Goal: Information Seeking & Learning: Learn about a topic

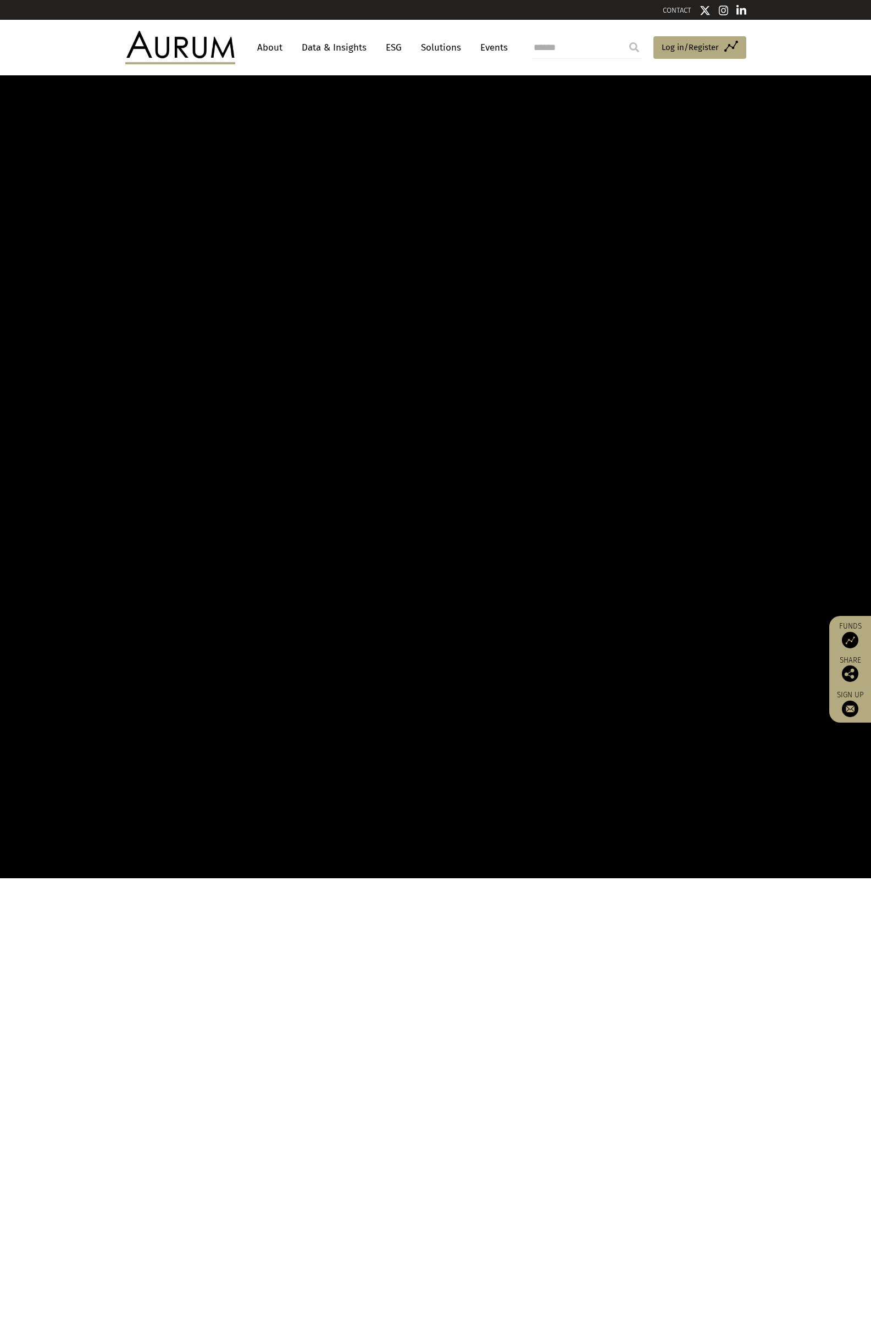
click at [340, 45] on link "Data & Insights" at bounding box center [334, 47] width 76 height 20
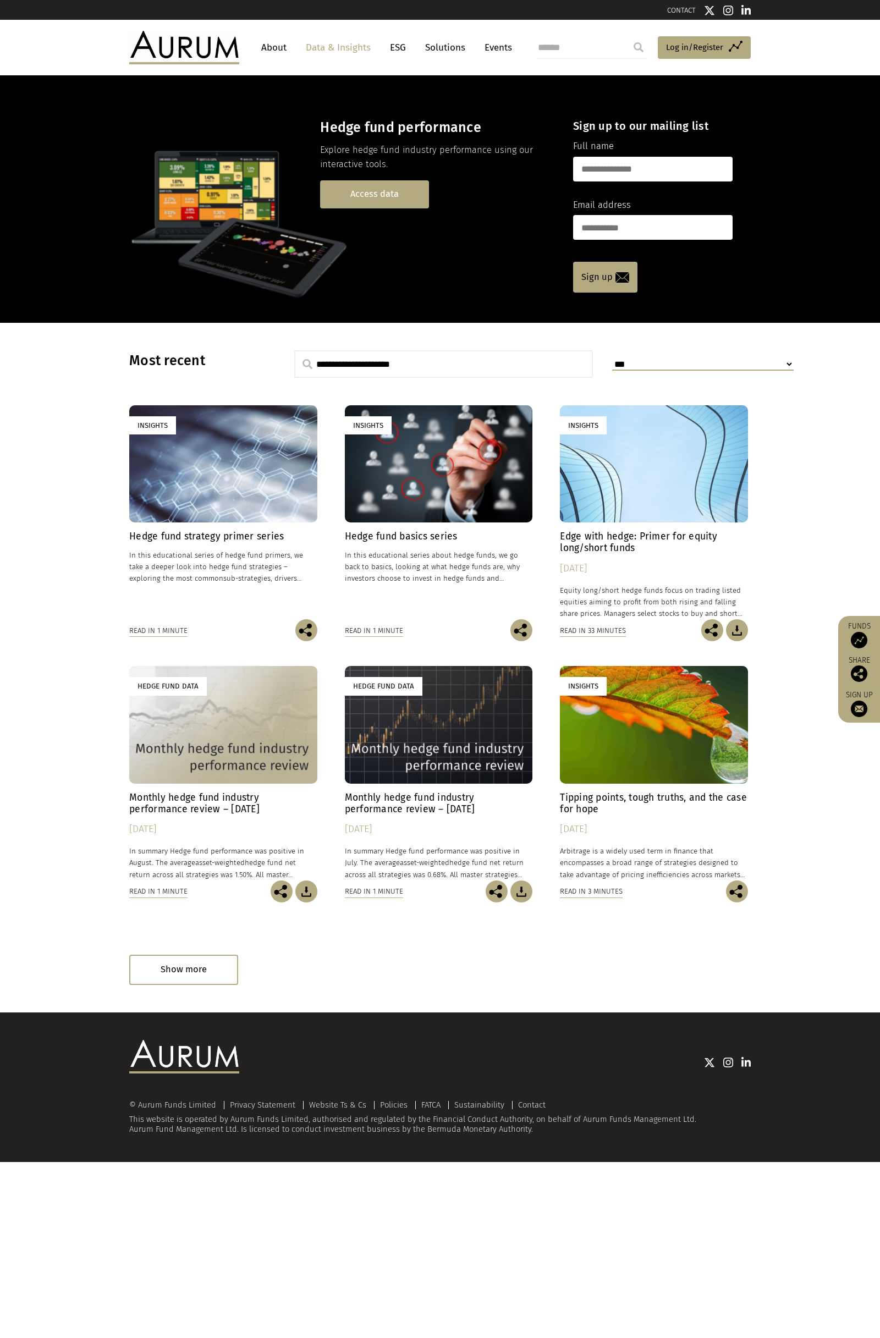
click at [388, 206] on link "Access data" at bounding box center [374, 194] width 109 height 28
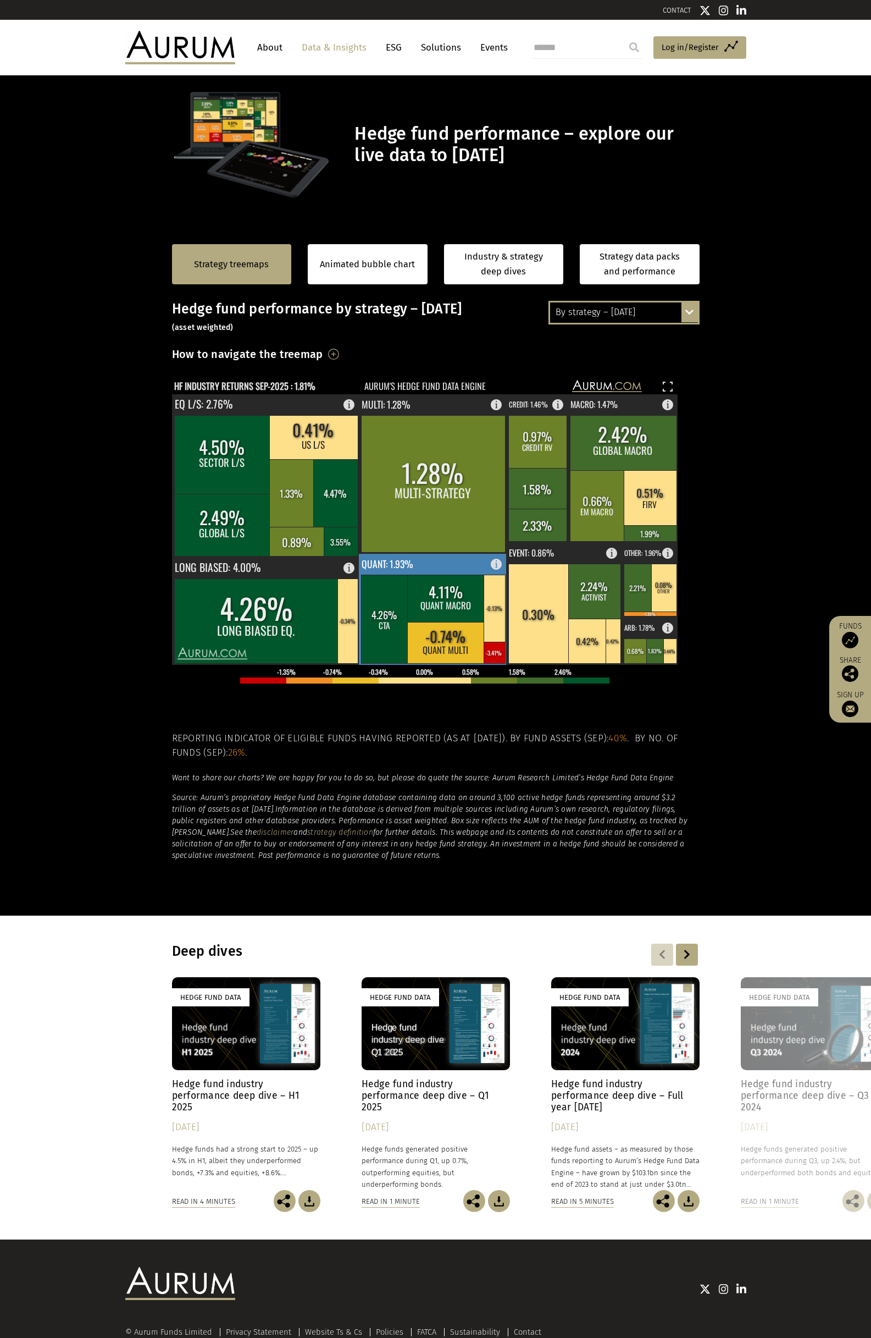
click at [446, 655] on rect at bounding box center [446, 642] width 78 height 41
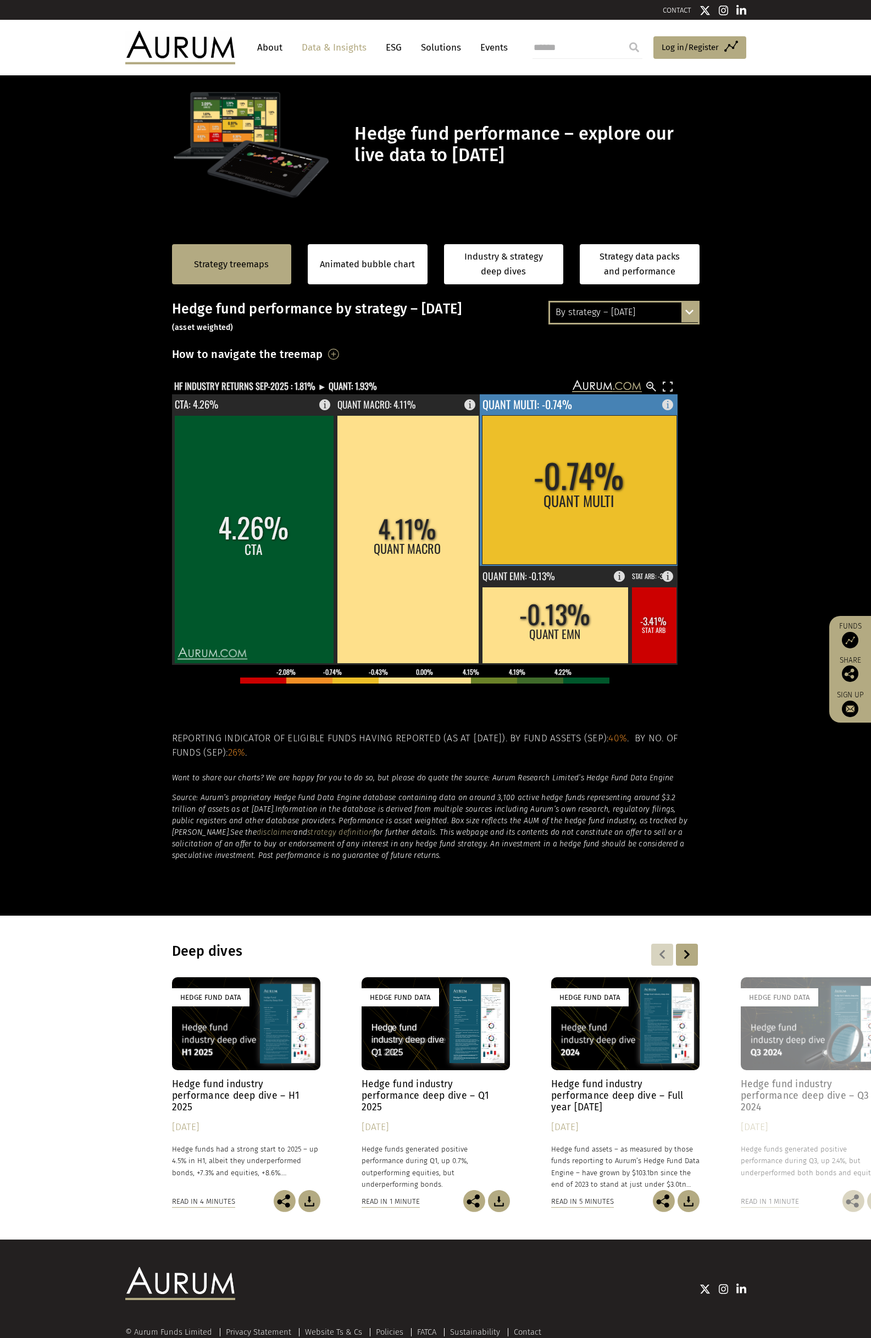
click at [624, 502] on rect at bounding box center [579, 489] width 195 height 149
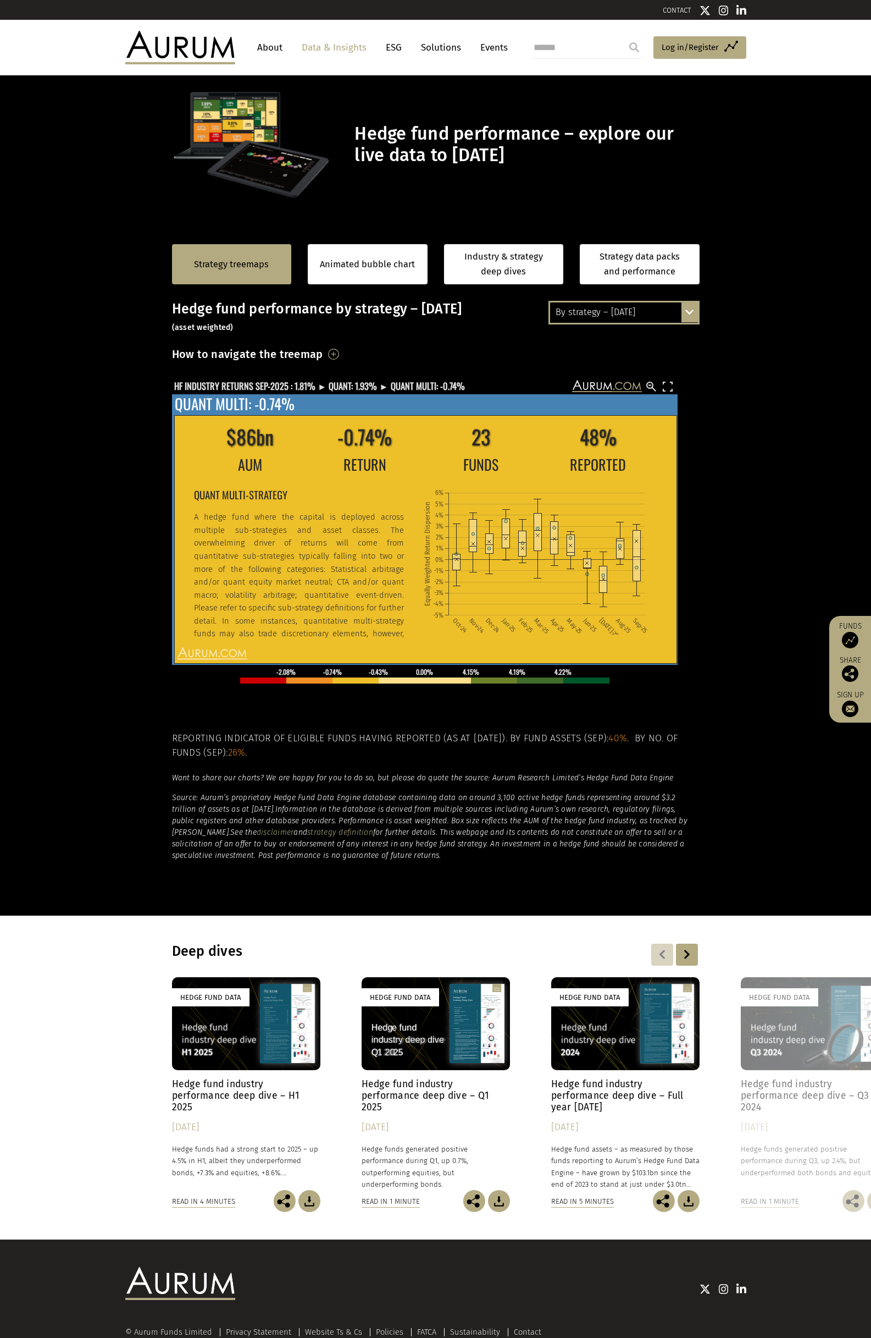
click at [645, 579] on icon "Oct-24 Nov-24 Dec-24 Jan-25 Feb-25 Mar-25 Apr-25 May-25 Jun-25 Jul-25 Aug-25 Se…" at bounding box center [539, 556] width 233 height 155
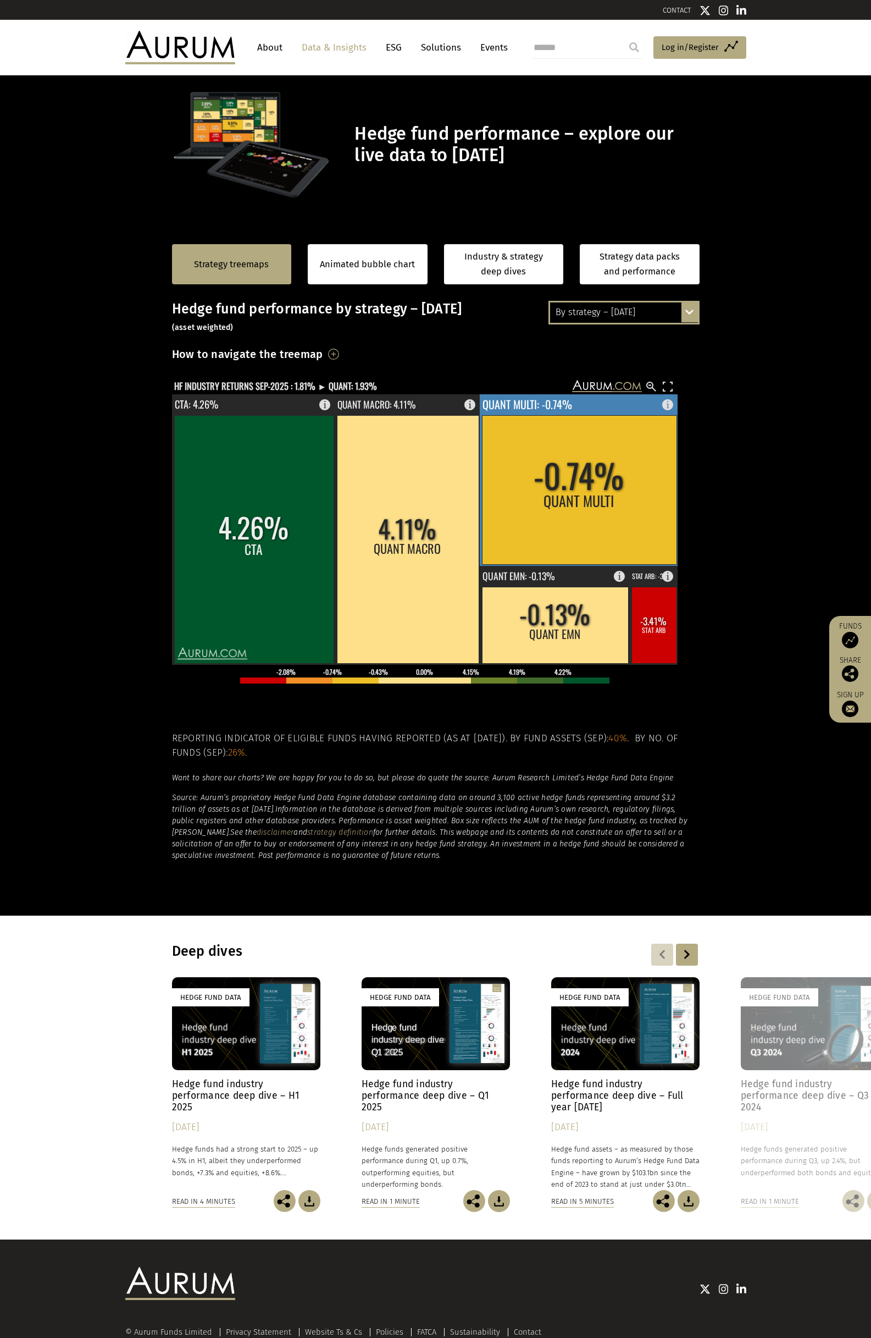
click at [575, 526] on rect at bounding box center [579, 489] width 195 height 149
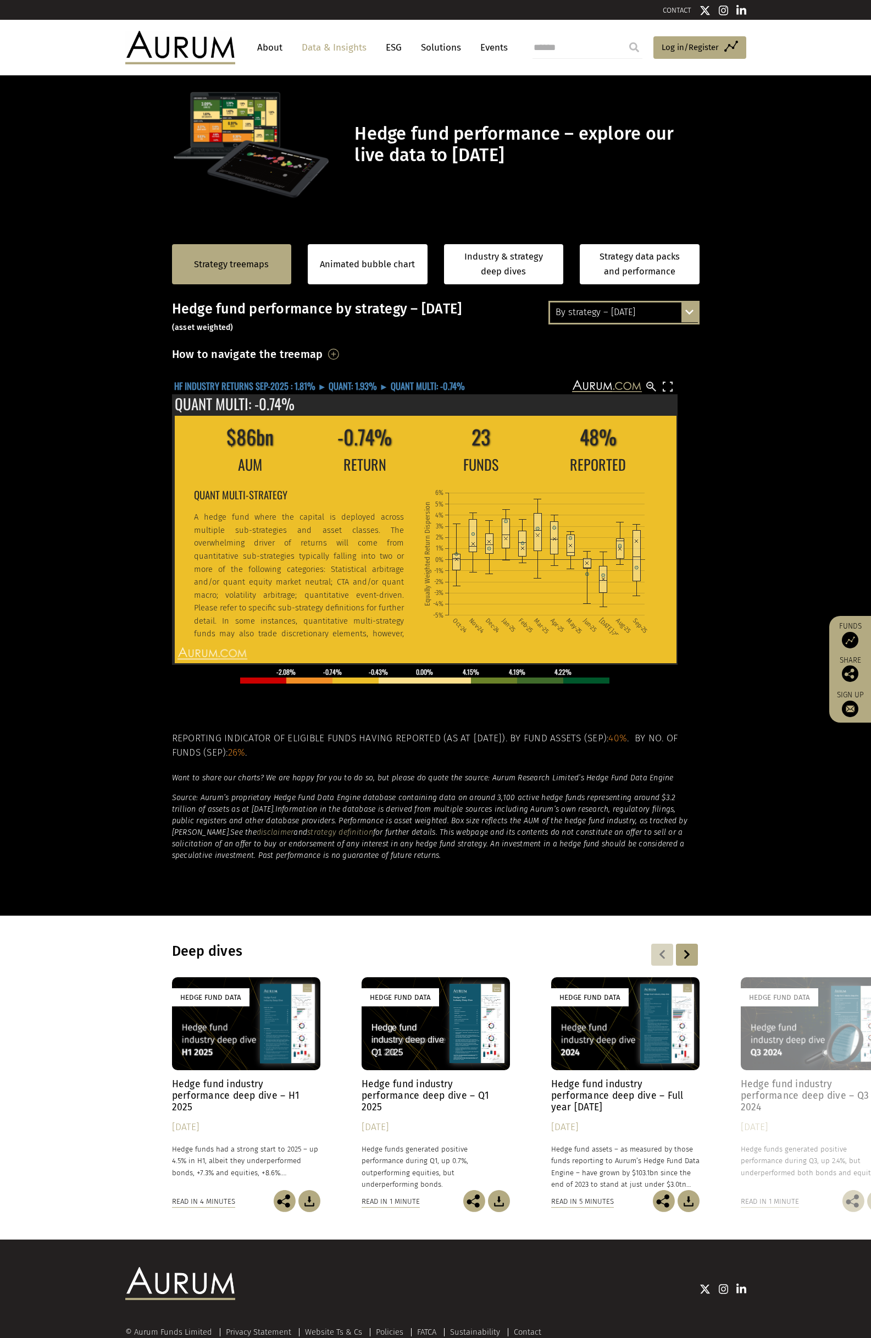
click at [406, 385] on text "HF INDUSTRY RETURNS SEP-2025 : 1.81% ► QUANT: 1.93% ► QUANT MULTI: -0.74%" at bounding box center [319, 386] width 291 height 14
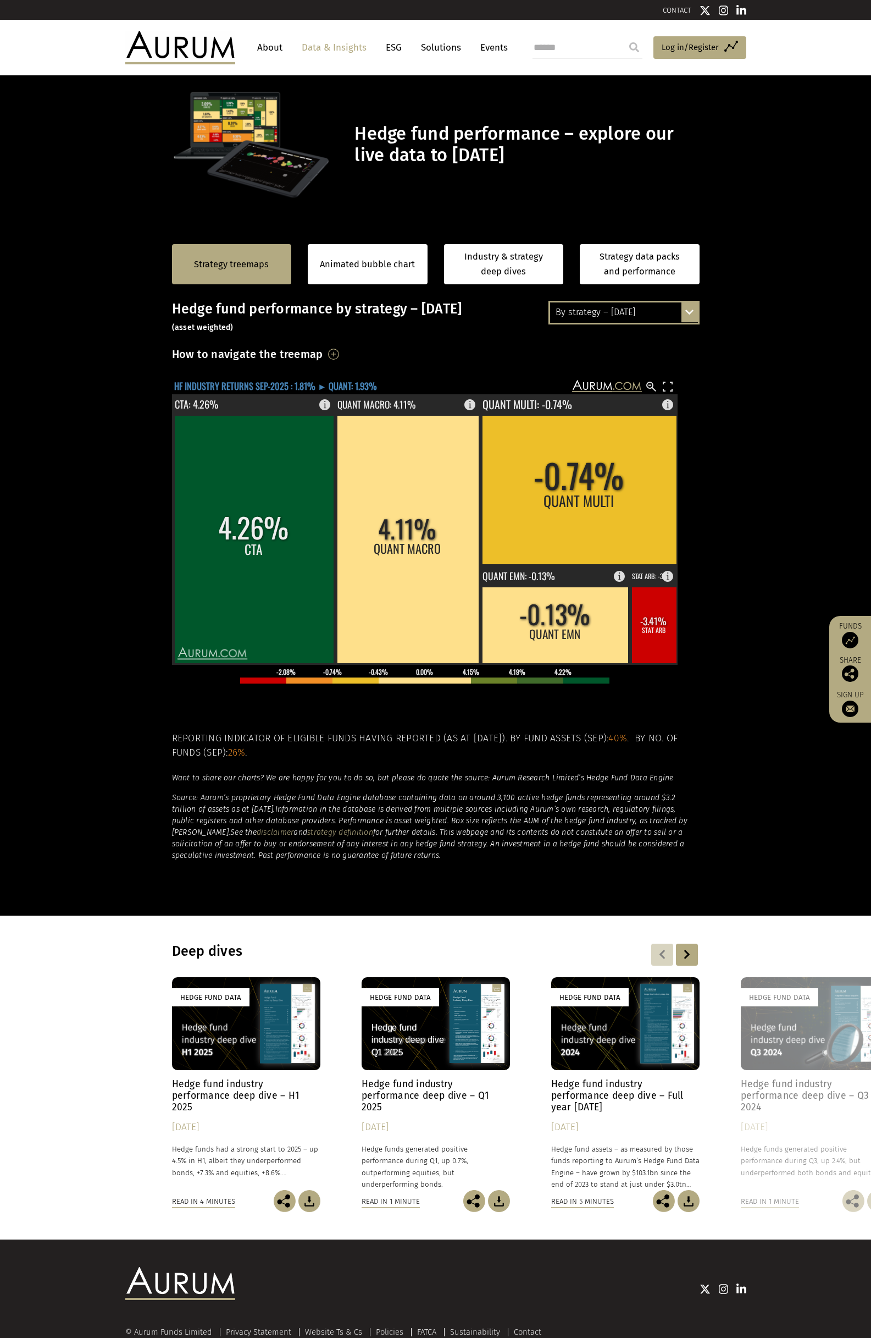
click at [341, 384] on text "HF INDUSTRY RETURNS SEP-2025 : 1.81% ► QUANT: 1.93%" at bounding box center [275, 386] width 203 height 14
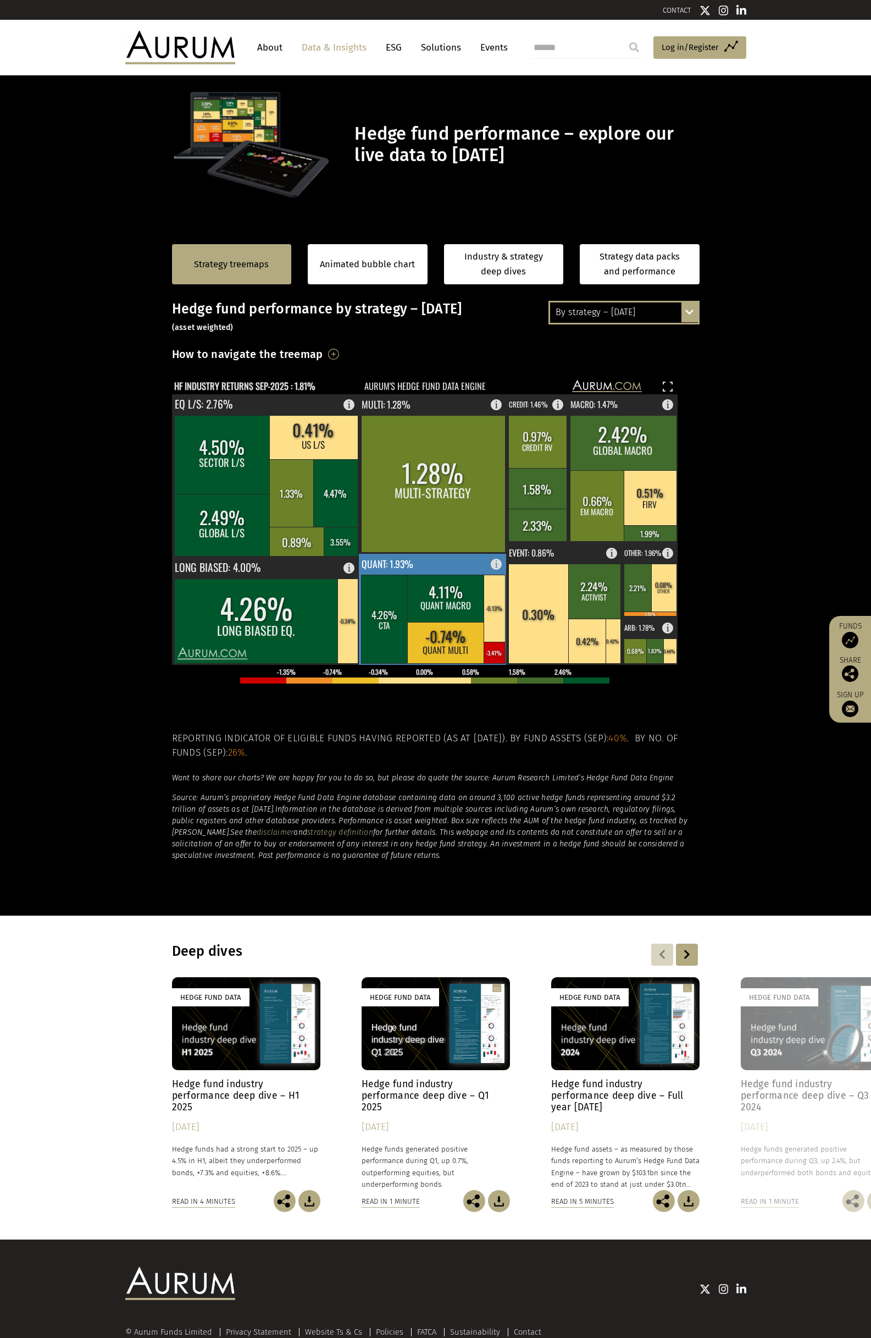
click at [475, 616] on rect at bounding box center [446, 598] width 78 height 47
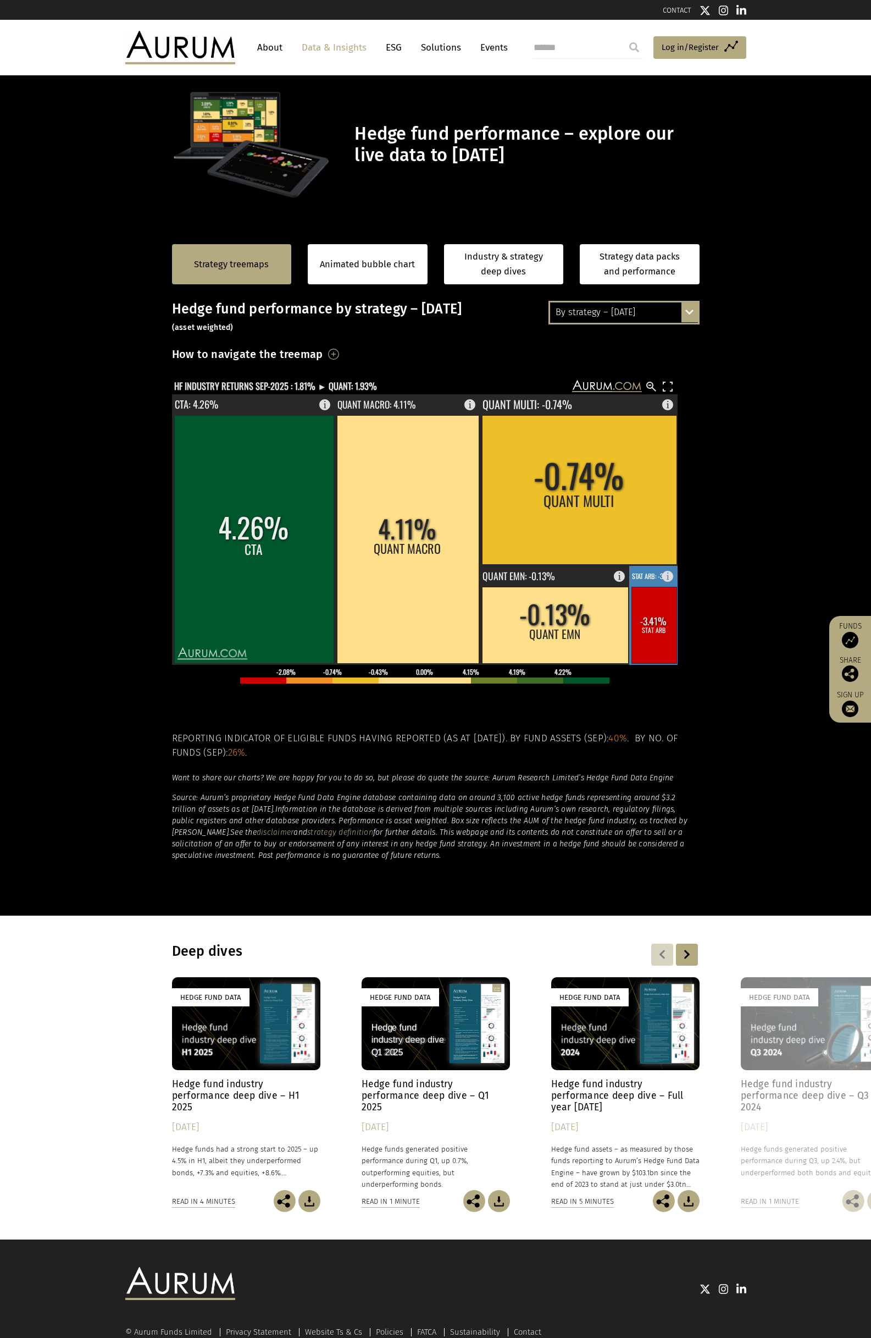
click at [663, 622] on rect at bounding box center [654, 625] width 45 height 76
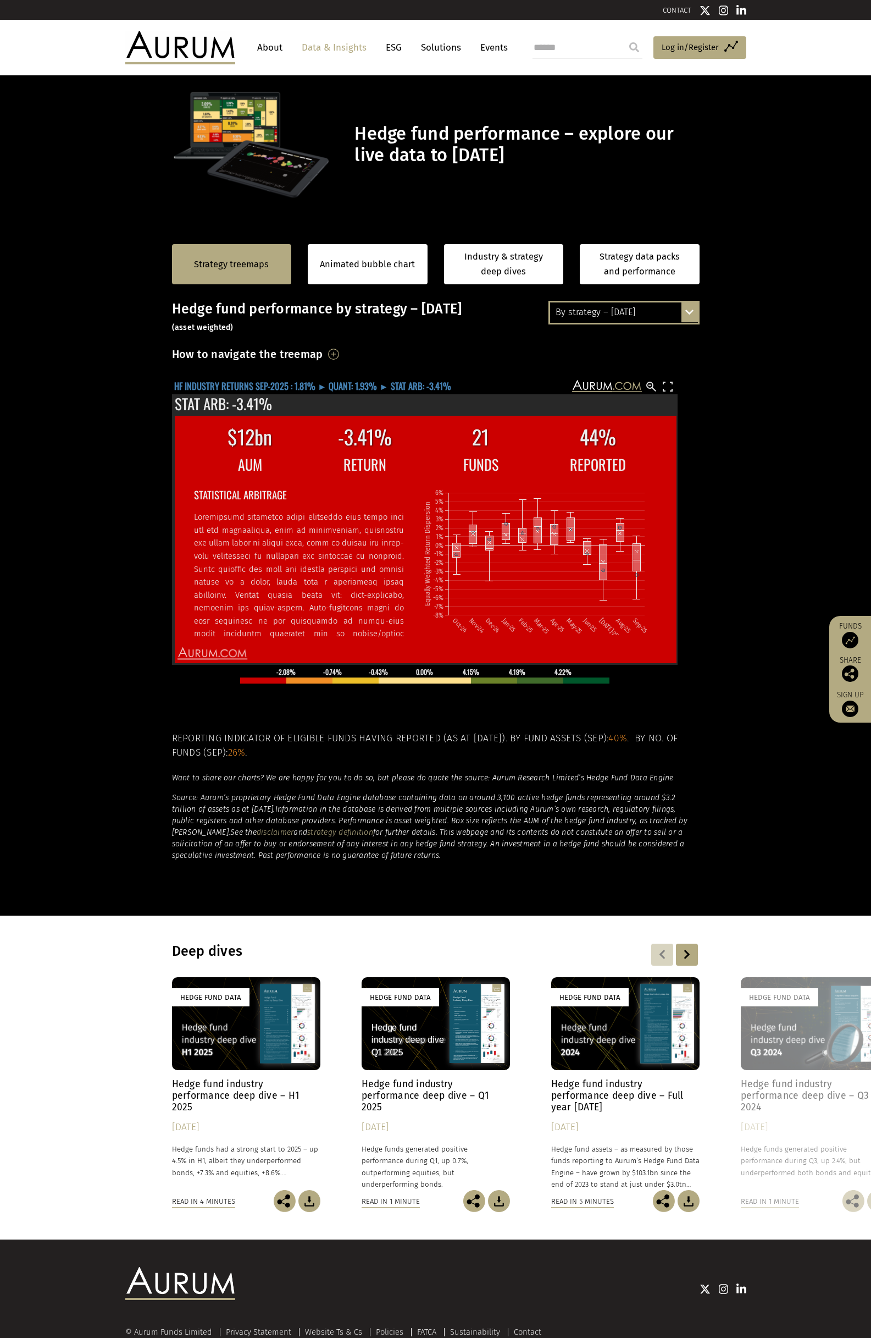
click at [393, 383] on text "HF INDUSTRY RETURNS SEP-2025 : 1.81% ► QUANT: 1.93% ► STAT ARB: -3.41%" at bounding box center [312, 386] width 277 height 14
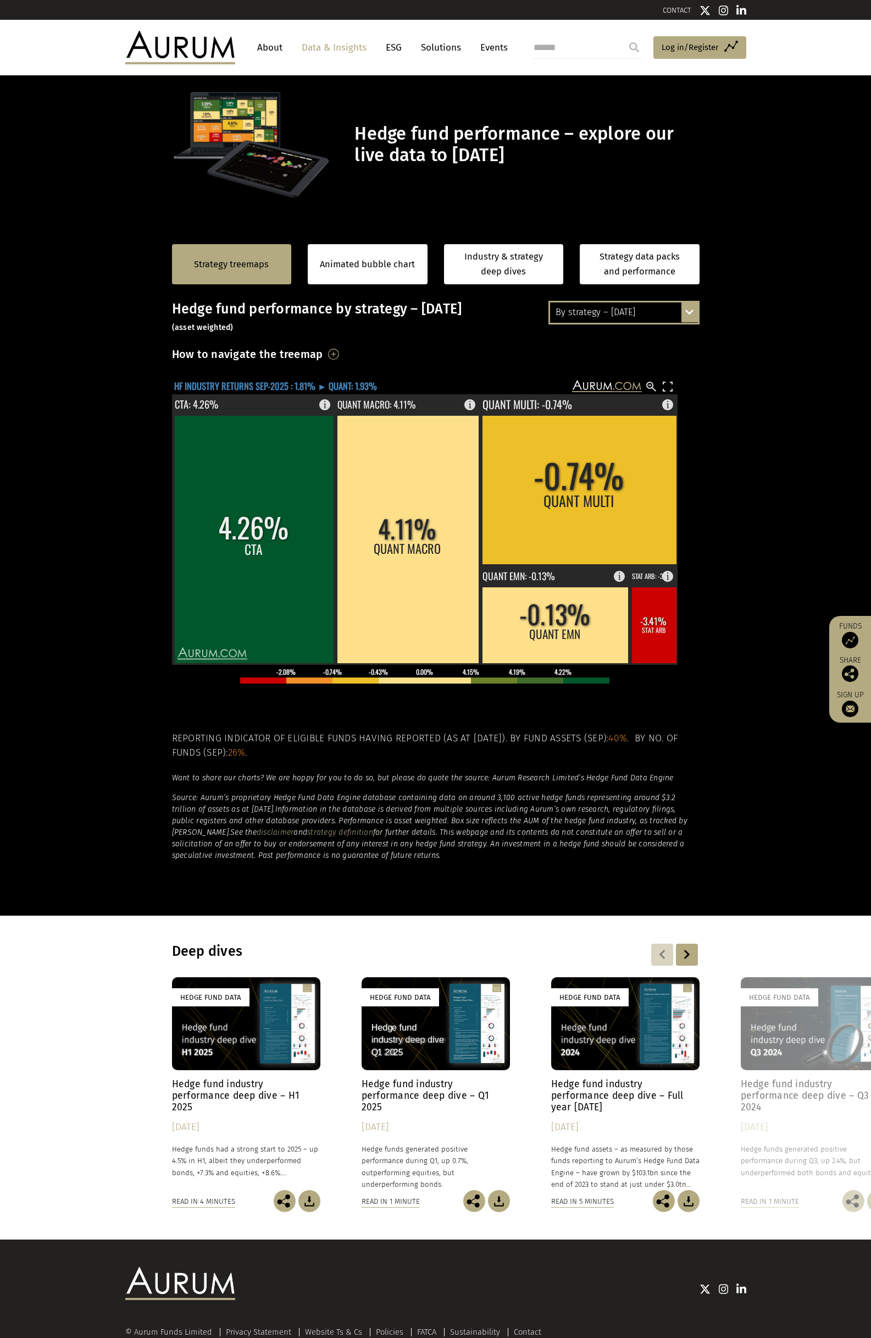
click at [284, 382] on text "HF INDUSTRY RETURNS SEP-2025 : 1.81% ► QUANT: 1.93%" at bounding box center [275, 386] width 203 height 14
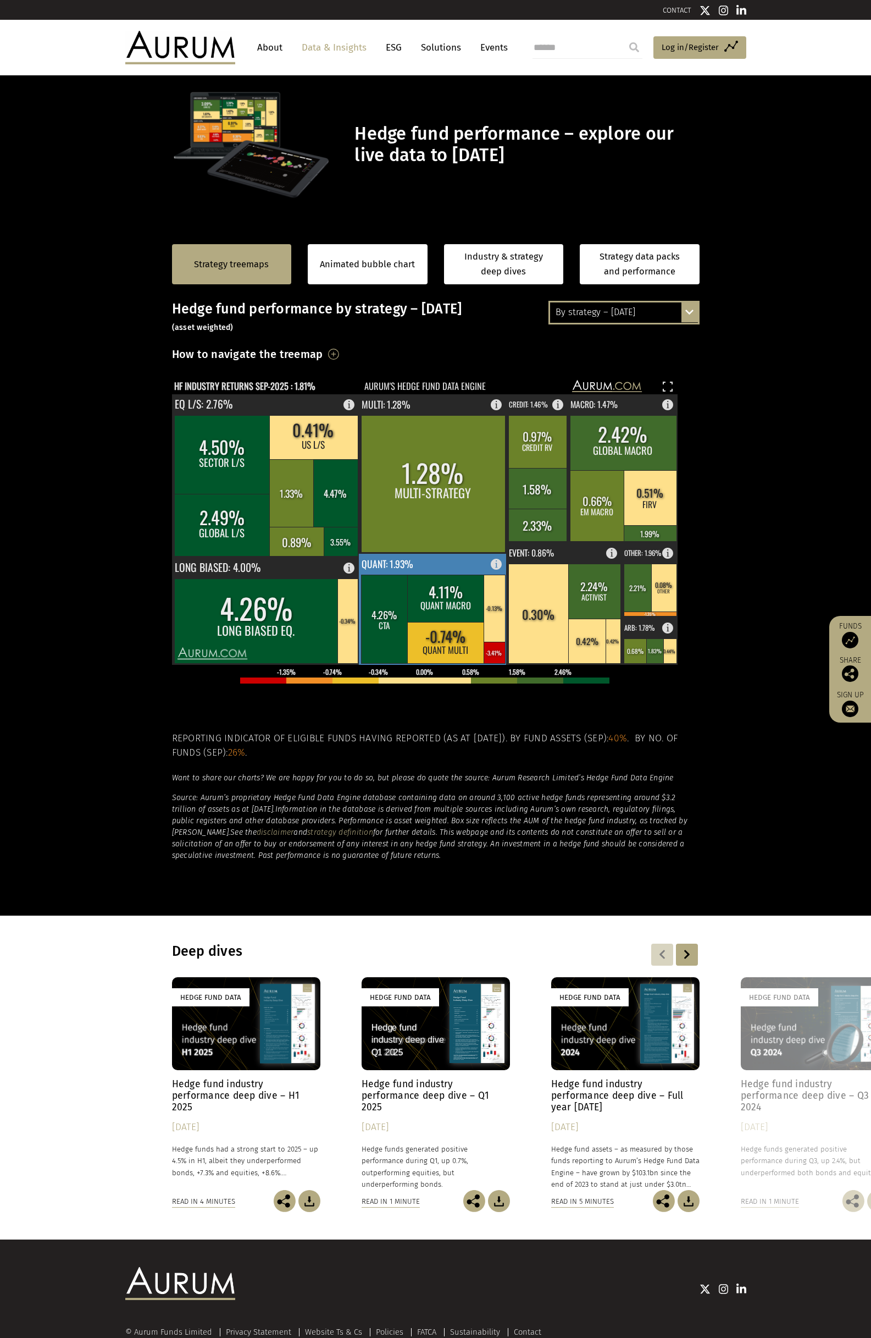
click at [452, 638] on rect at bounding box center [446, 642] width 78 height 41
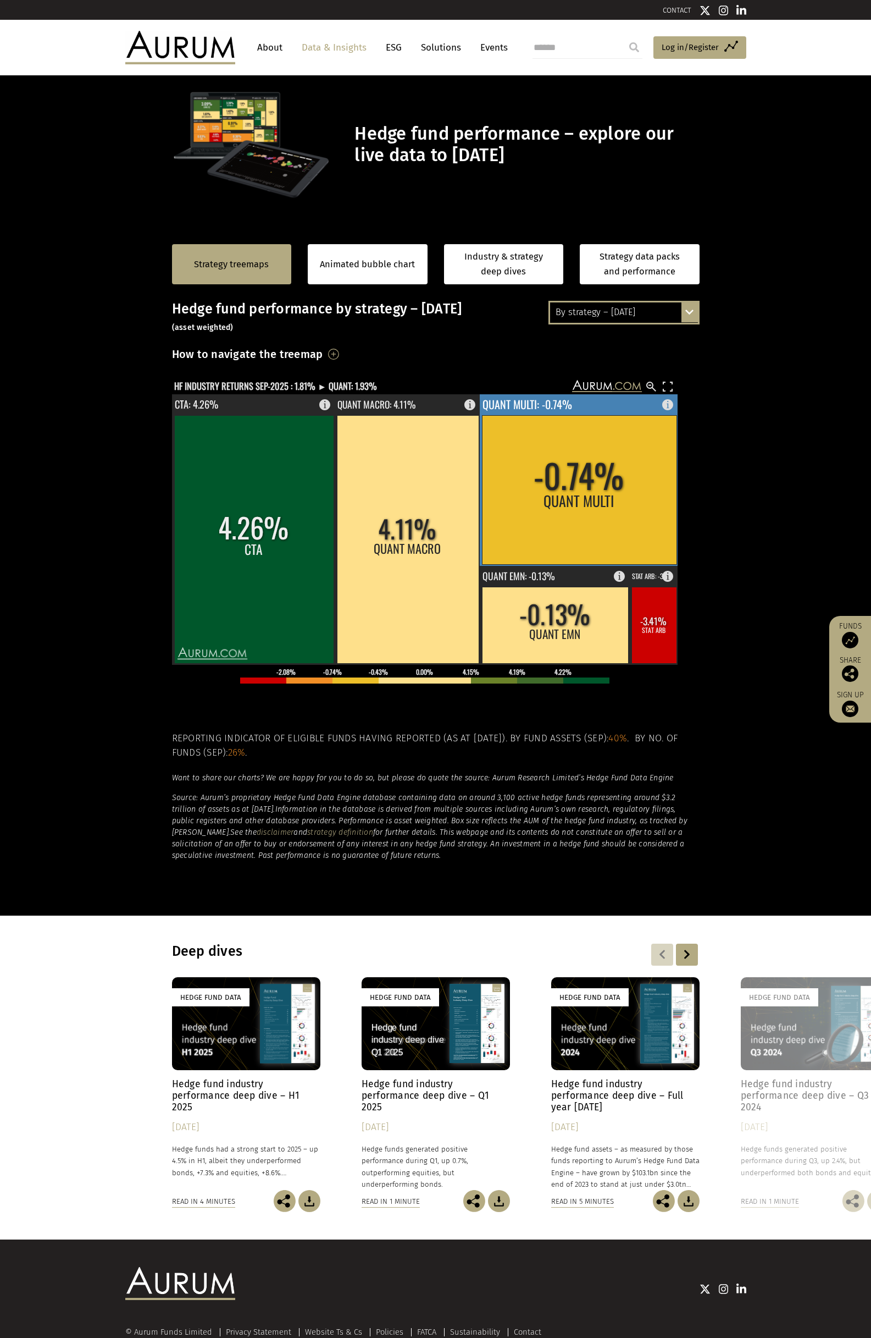
click at [600, 507] on rect at bounding box center [579, 489] width 195 height 149
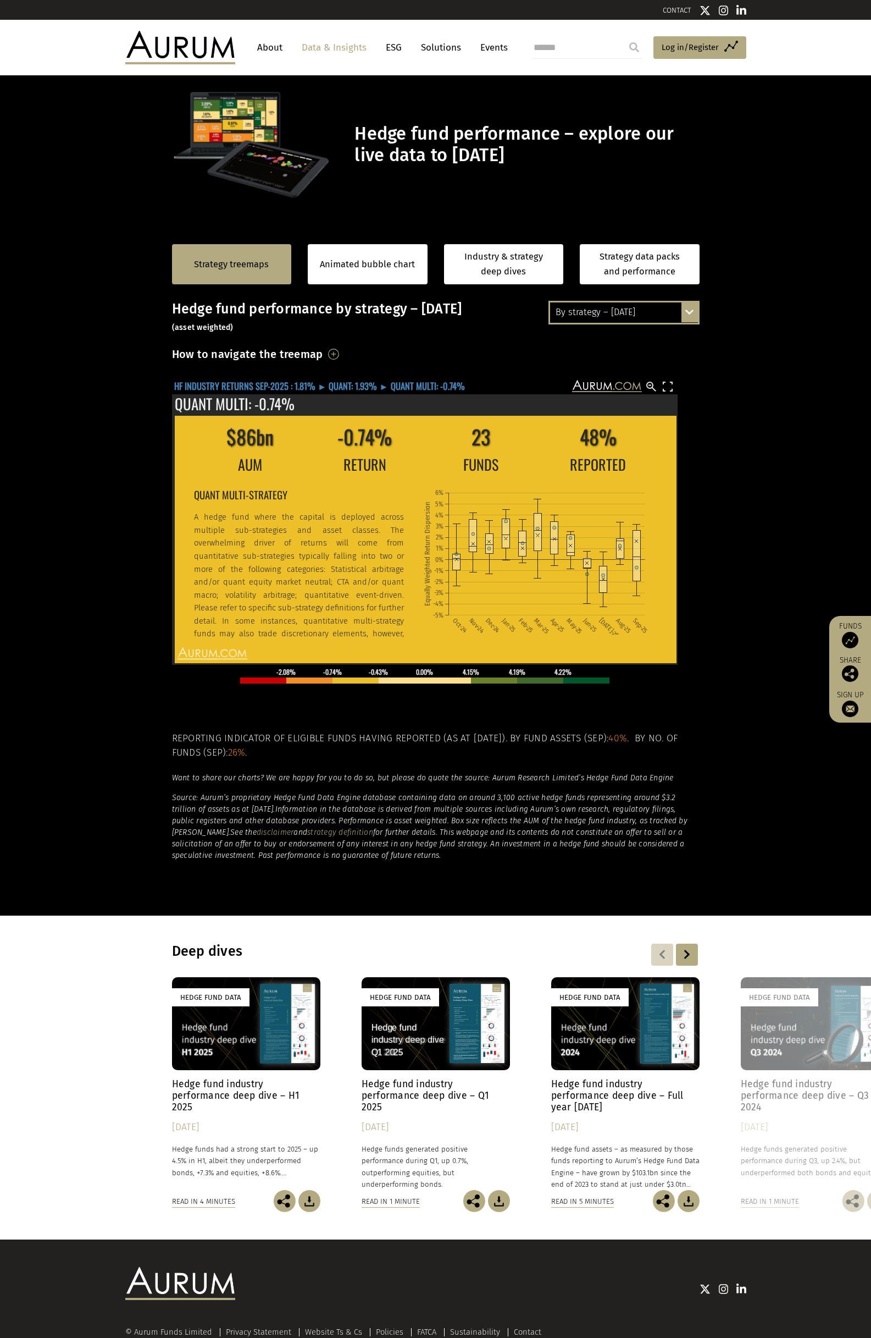
click at [436, 385] on text "HF INDUSTRY RETURNS SEP-2025 : 1.81% ► QUANT: 1.93% ► QUANT MULTI: -0.74%" at bounding box center [319, 386] width 291 height 14
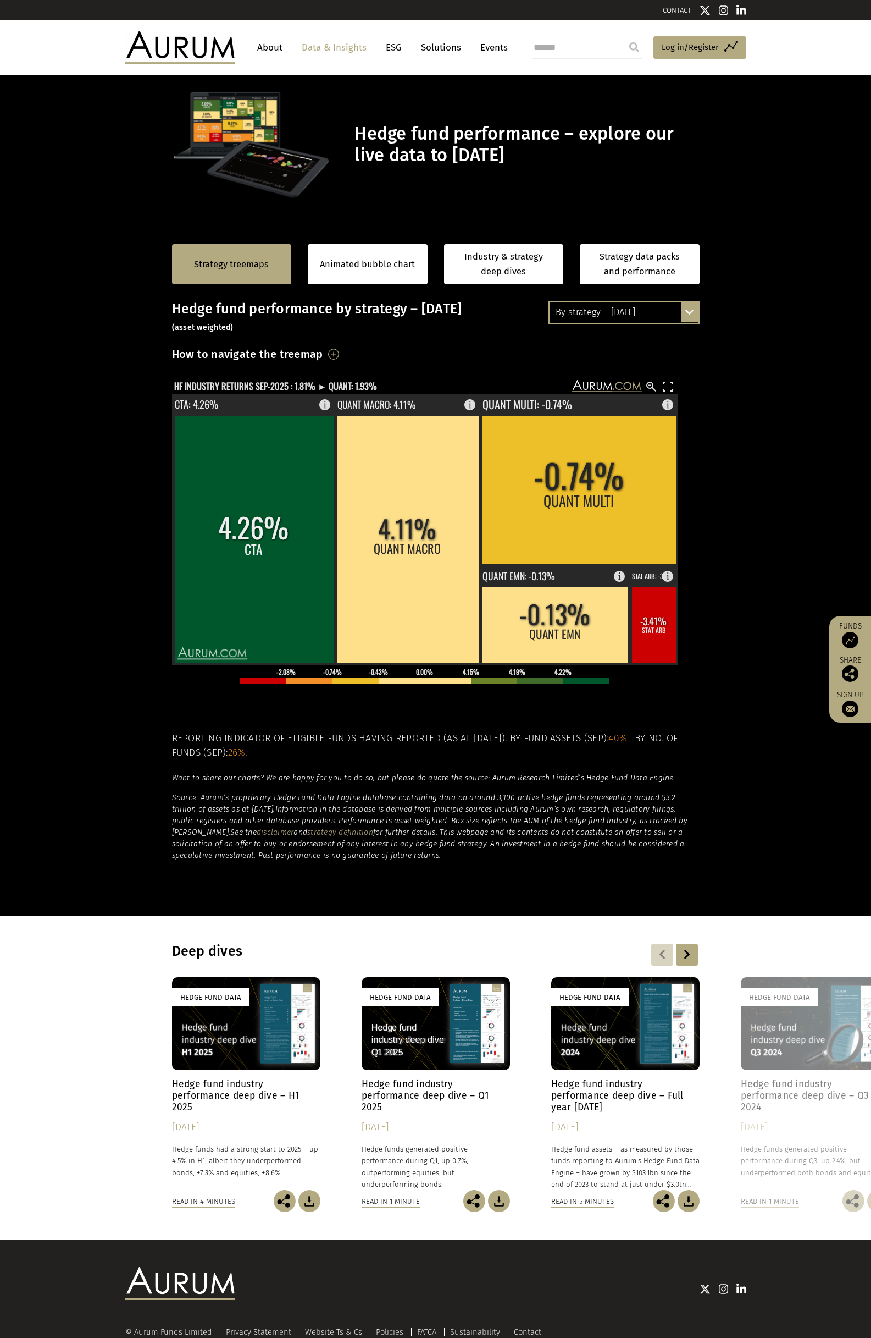
click at [582, 519] on rect at bounding box center [579, 489] width 195 height 149
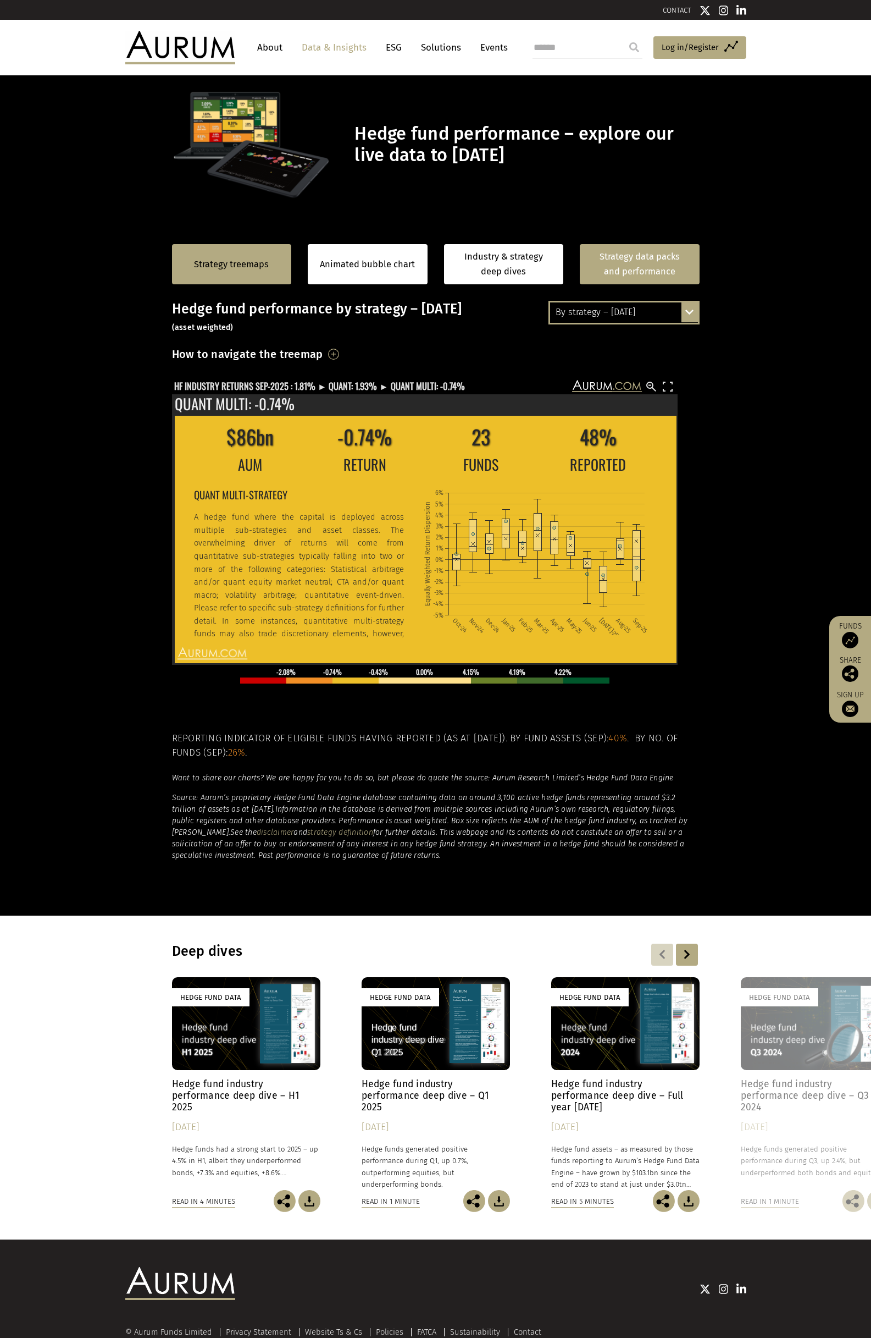
click at [690, 276] on link "Strategy data packs and performance" at bounding box center [640, 264] width 120 height 40
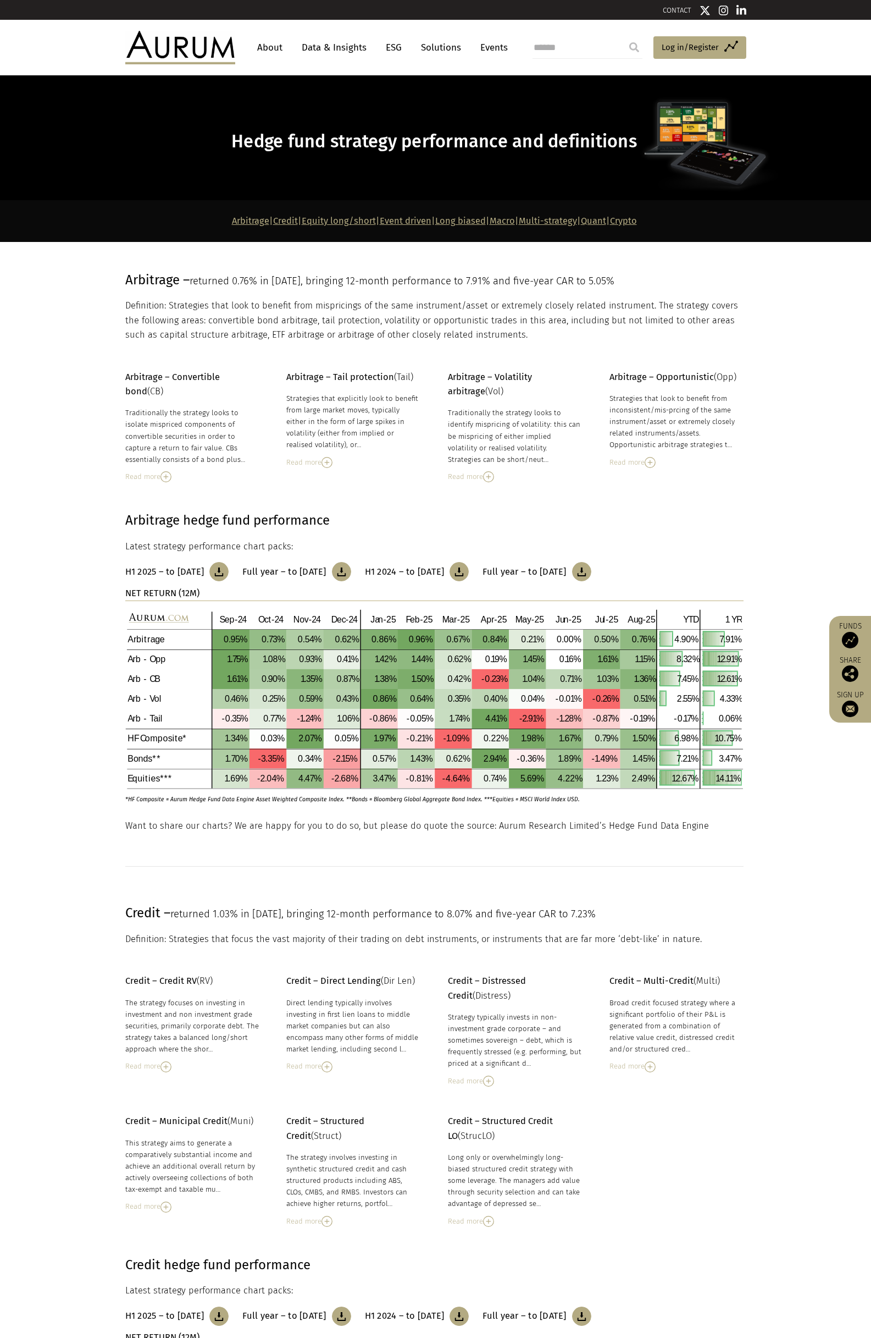
click at [448, 350] on section "Arbitrage – returned 0.76% in [DATE], bringing 12-month performance to 7.91% an…" at bounding box center [435, 306] width 871 height 128
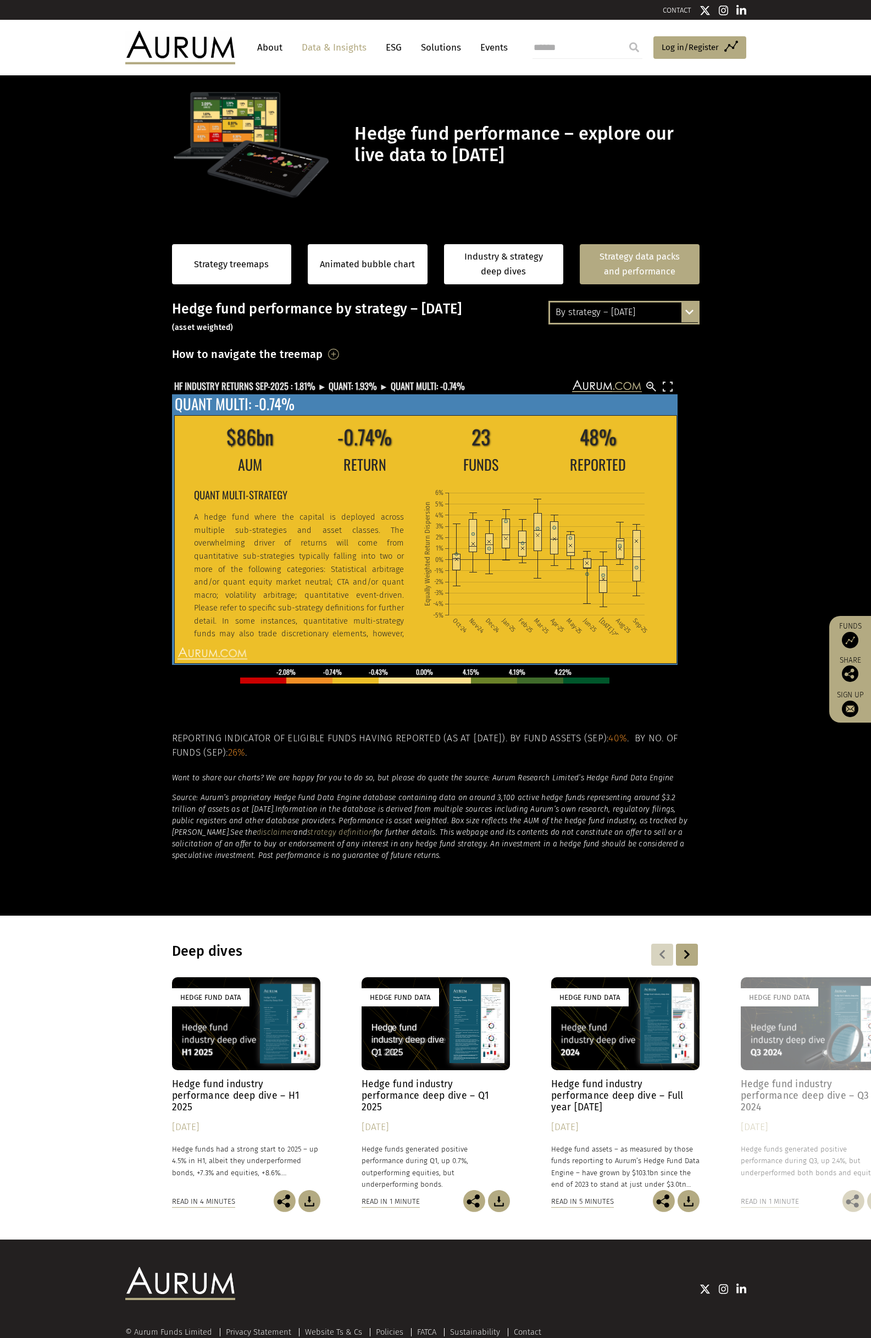
click at [639, 567] on rect at bounding box center [637, 556] width 8 height 50
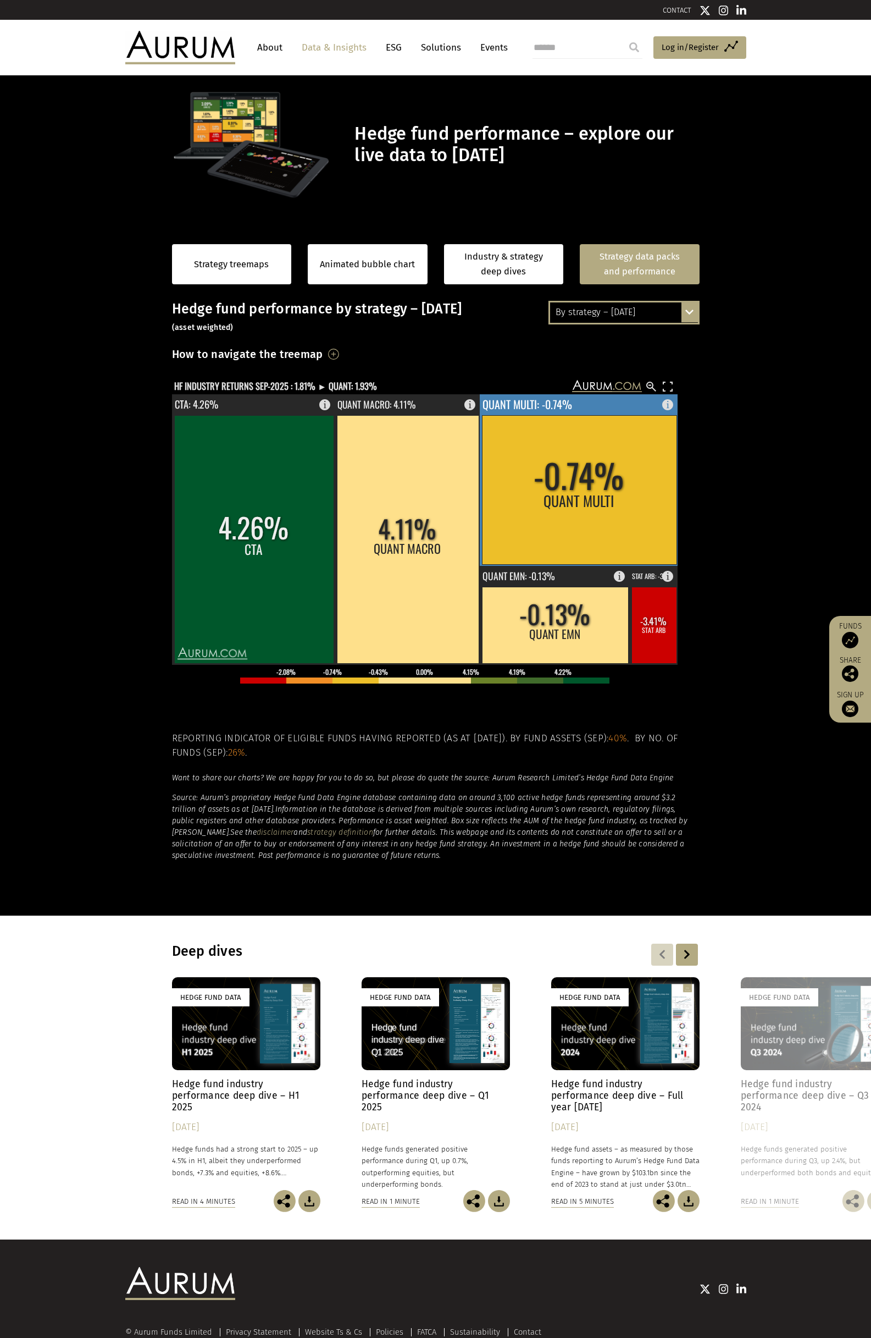
click at [593, 510] on rect at bounding box center [579, 489] width 195 height 149
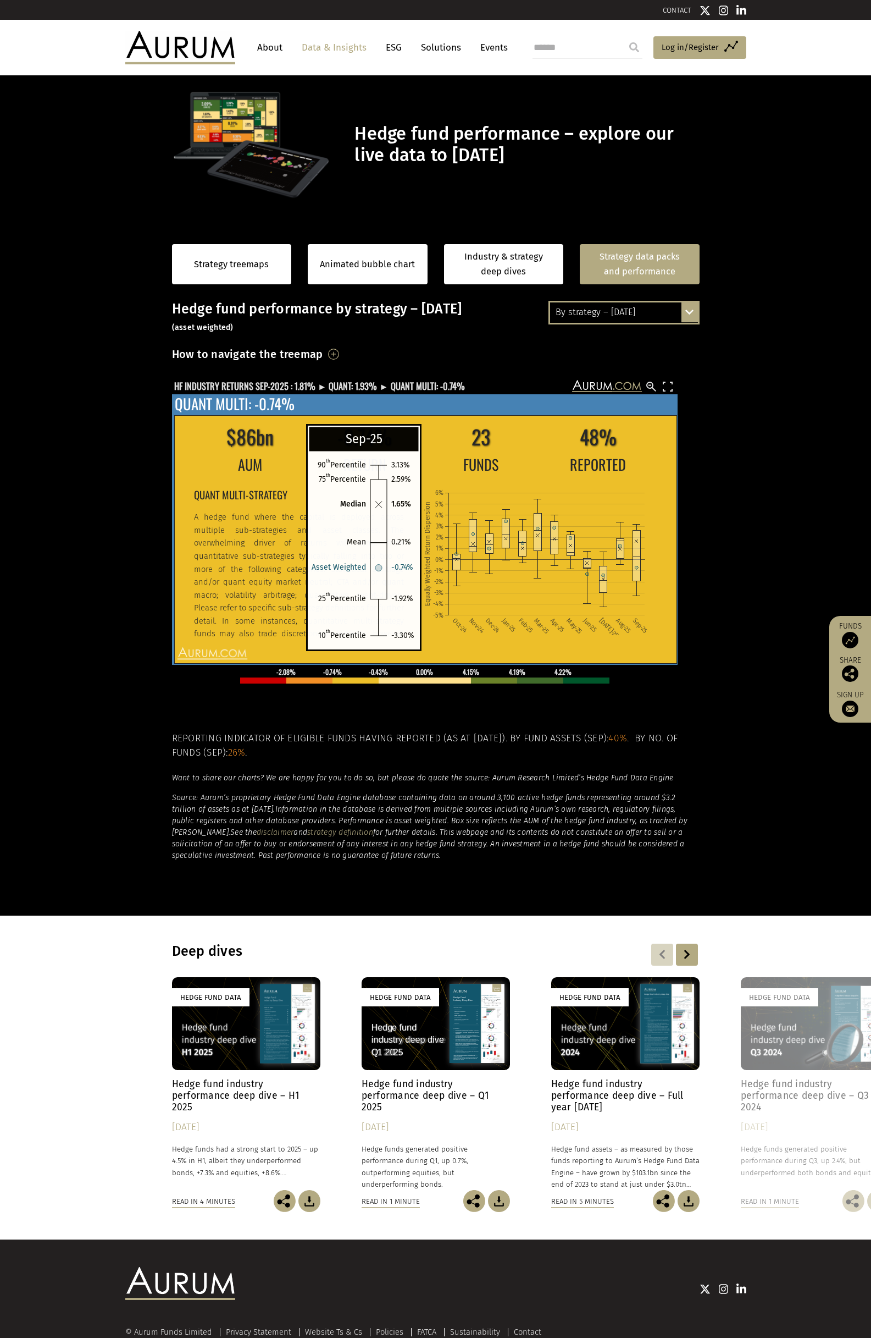
drag, startPoint x: 636, startPoint y: 567, endPoint x: 650, endPoint y: 517, distance: 51.9
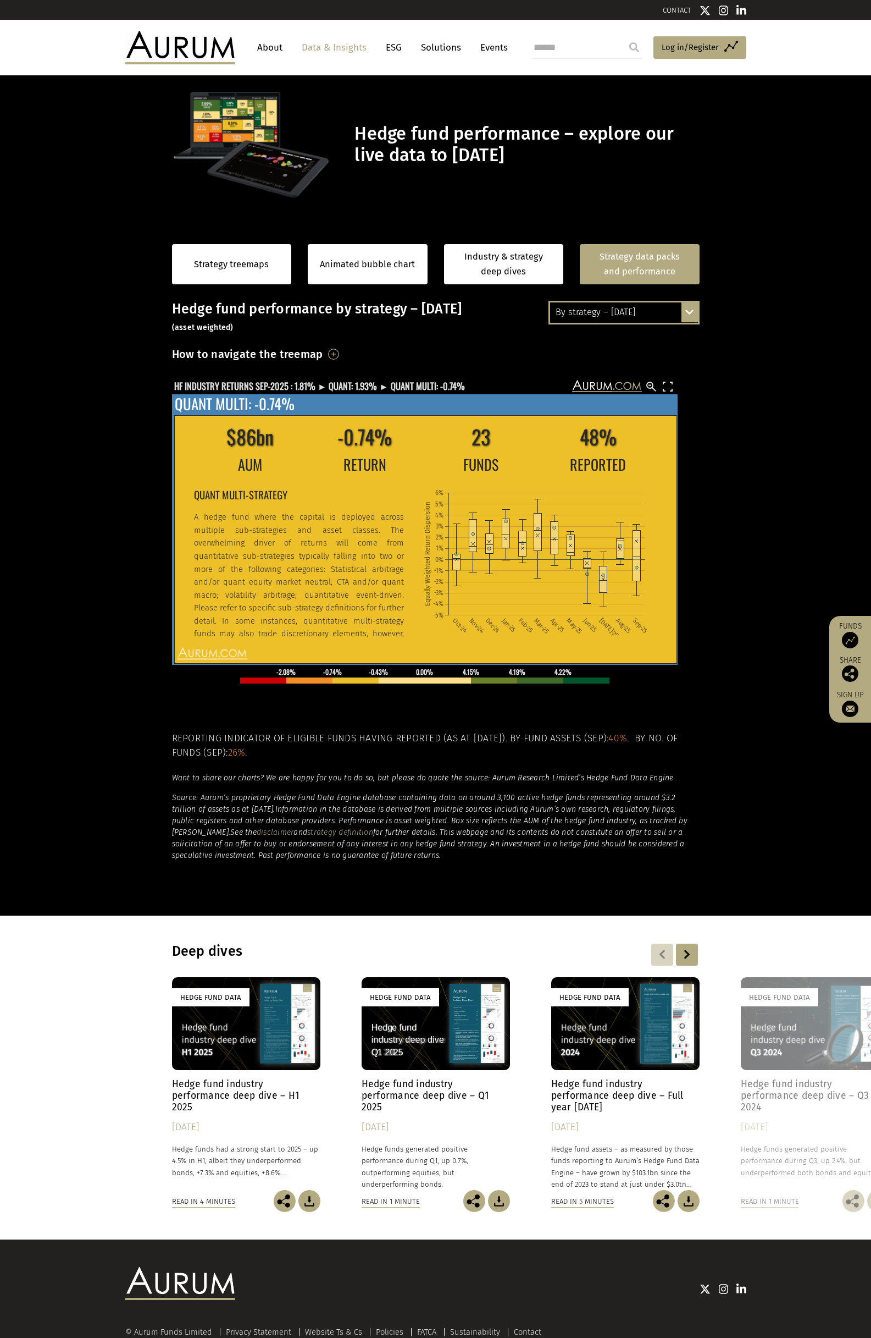
drag, startPoint x: 650, startPoint y: 517, endPoint x: 635, endPoint y: 545, distance: 31.7
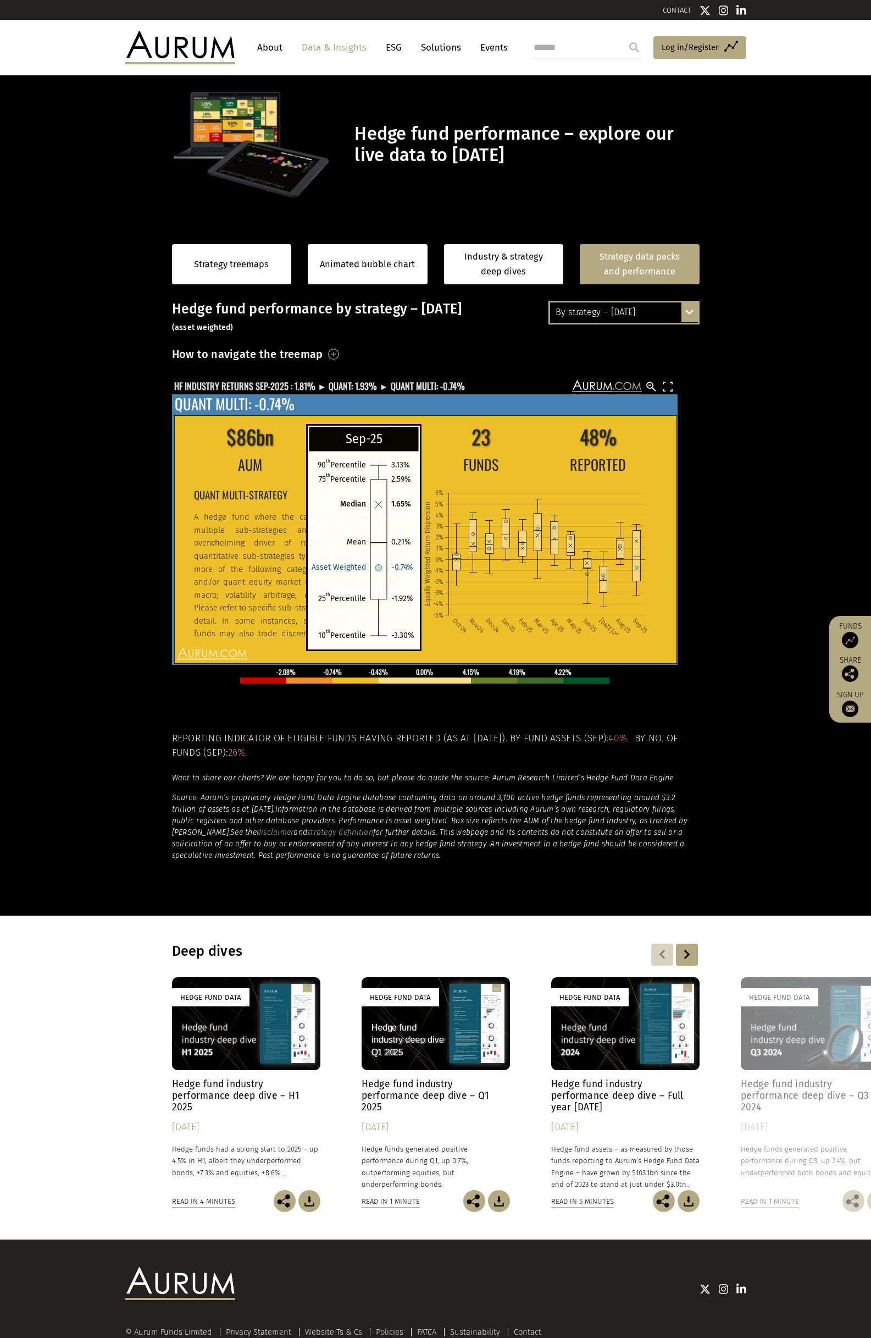
click at [736, 465] on section "Strategy treemaps Animated bubble chart Industry & strategy deep dives Strategy…" at bounding box center [435, 571] width 871 height 687
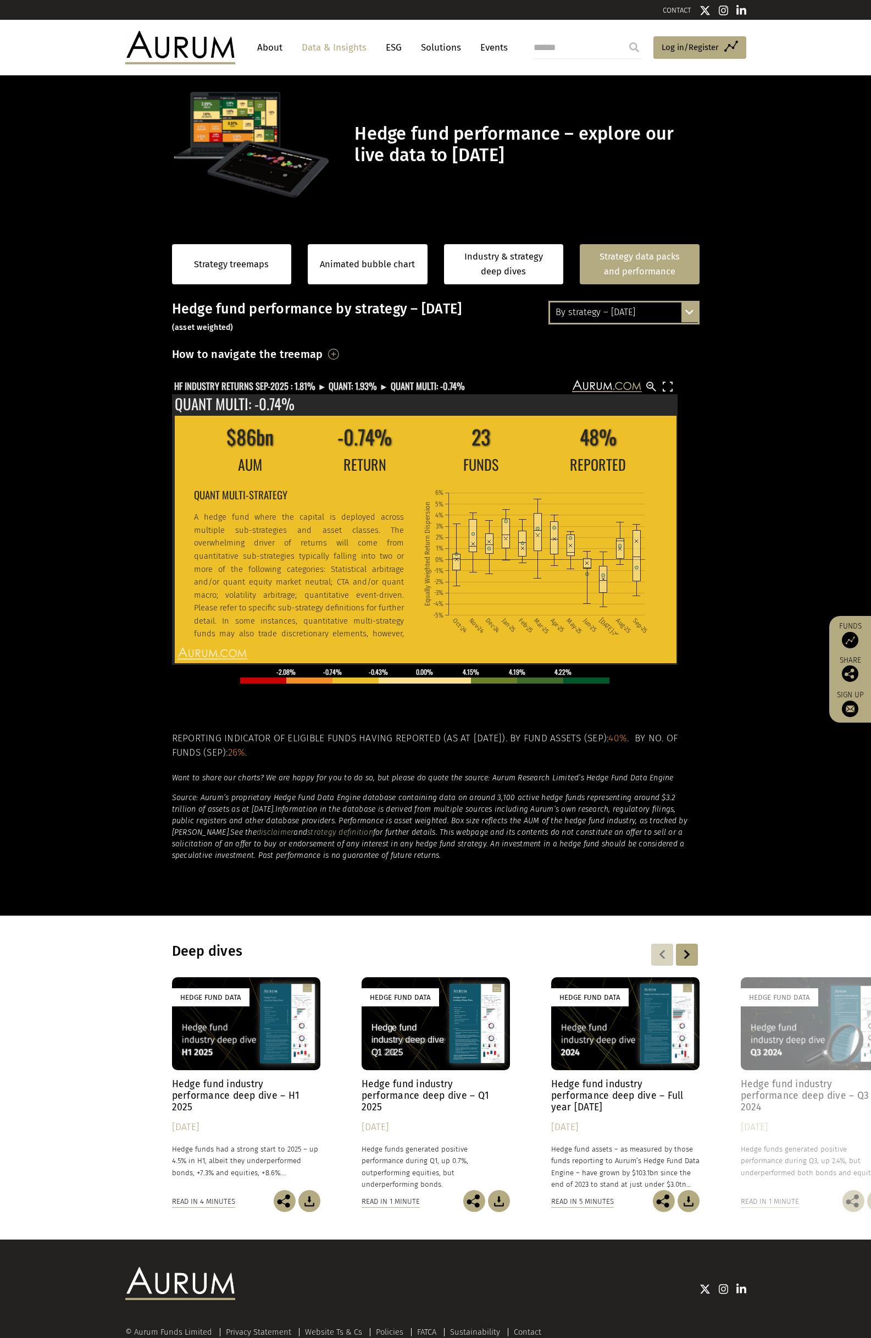
click at [140, 411] on section "Strategy treemaps Animated bubble chart Industry & strategy deep dives Strategy…" at bounding box center [435, 571] width 871 height 687
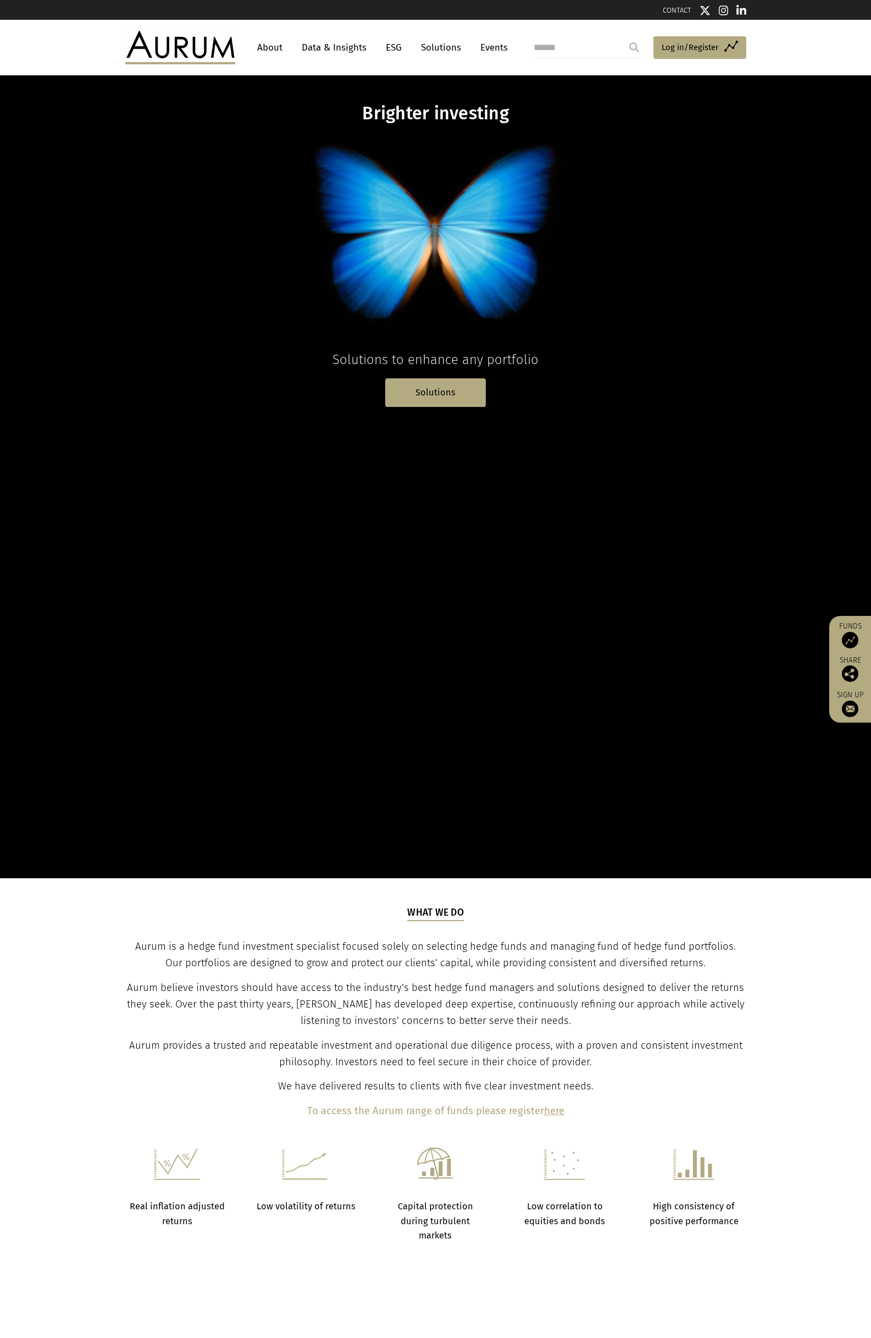
click at [354, 49] on link "Data & Insights" at bounding box center [334, 47] width 76 height 20
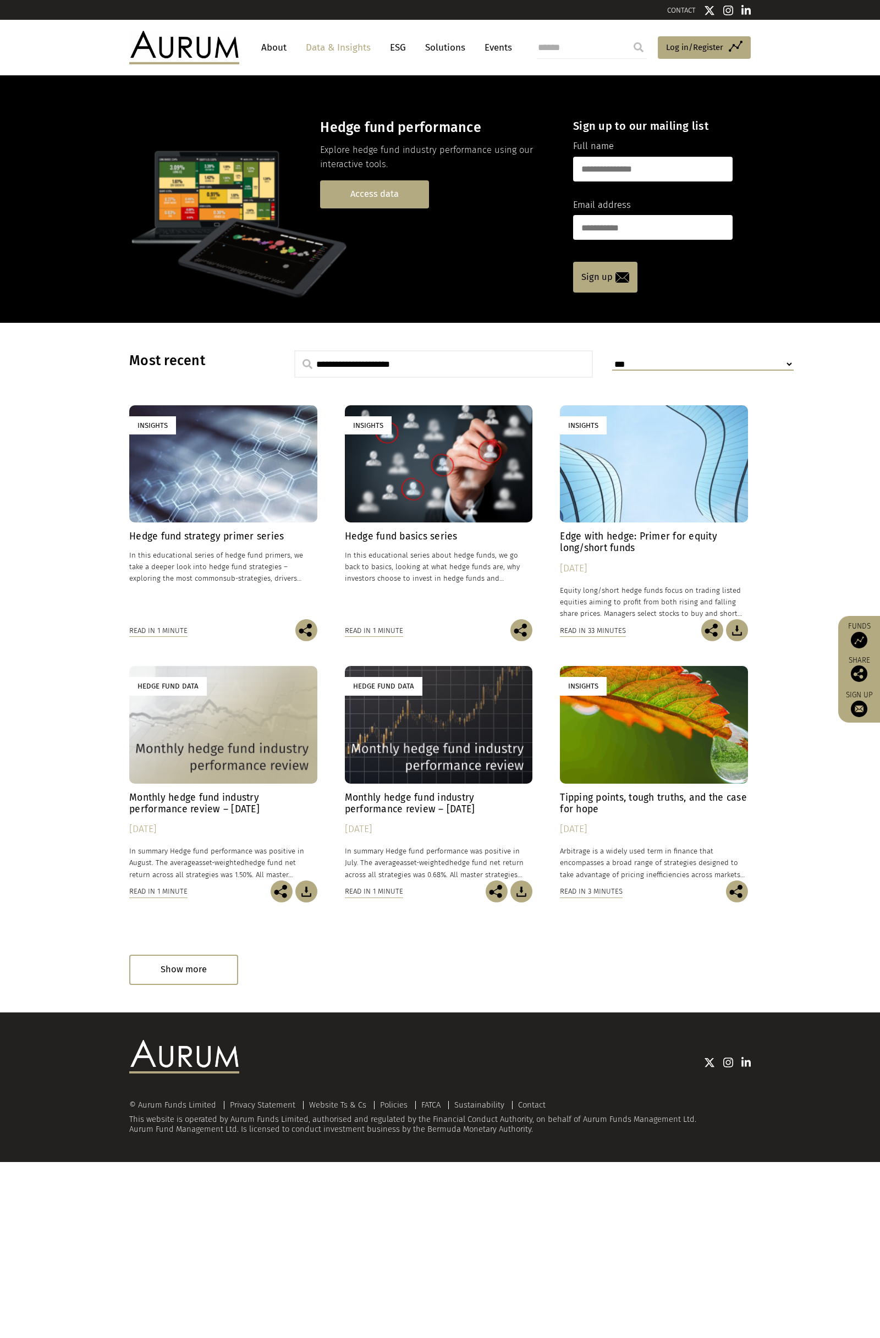
click at [382, 200] on link "Access data" at bounding box center [374, 194] width 109 height 28
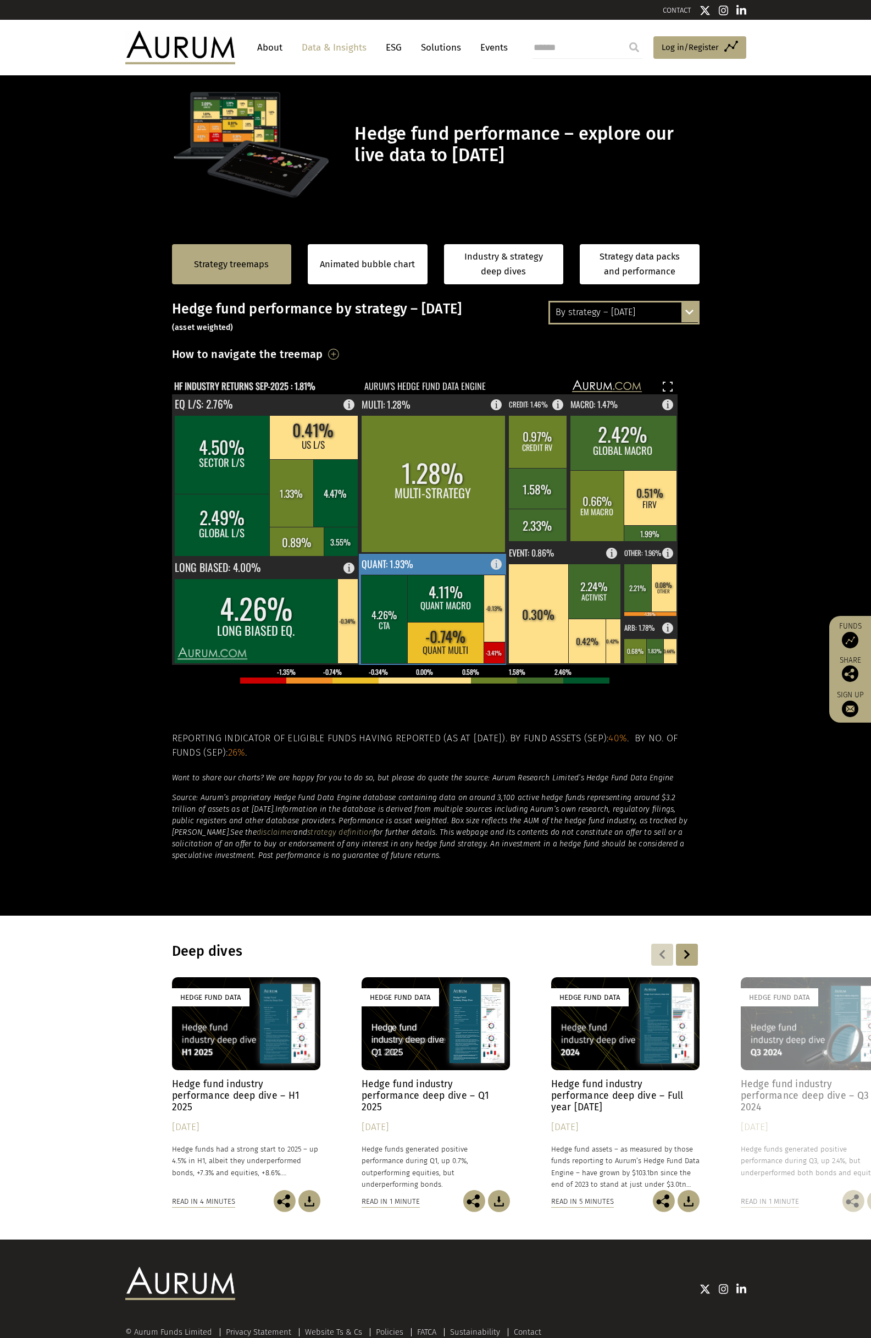
click at [475, 626] on rect at bounding box center [446, 642] width 78 height 41
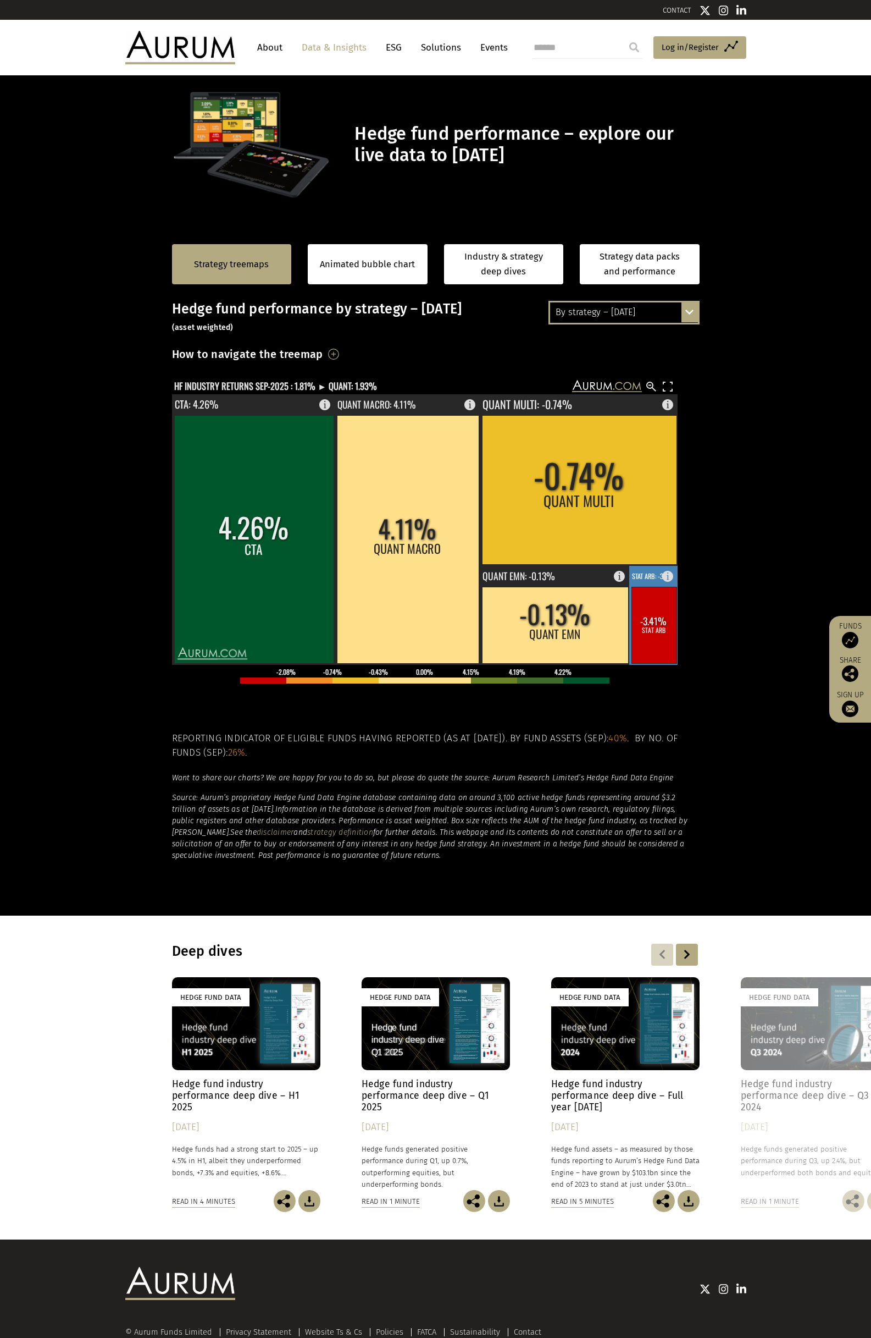
click at [654, 633] on rect at bounding box center [654, 625] width 45 height 76
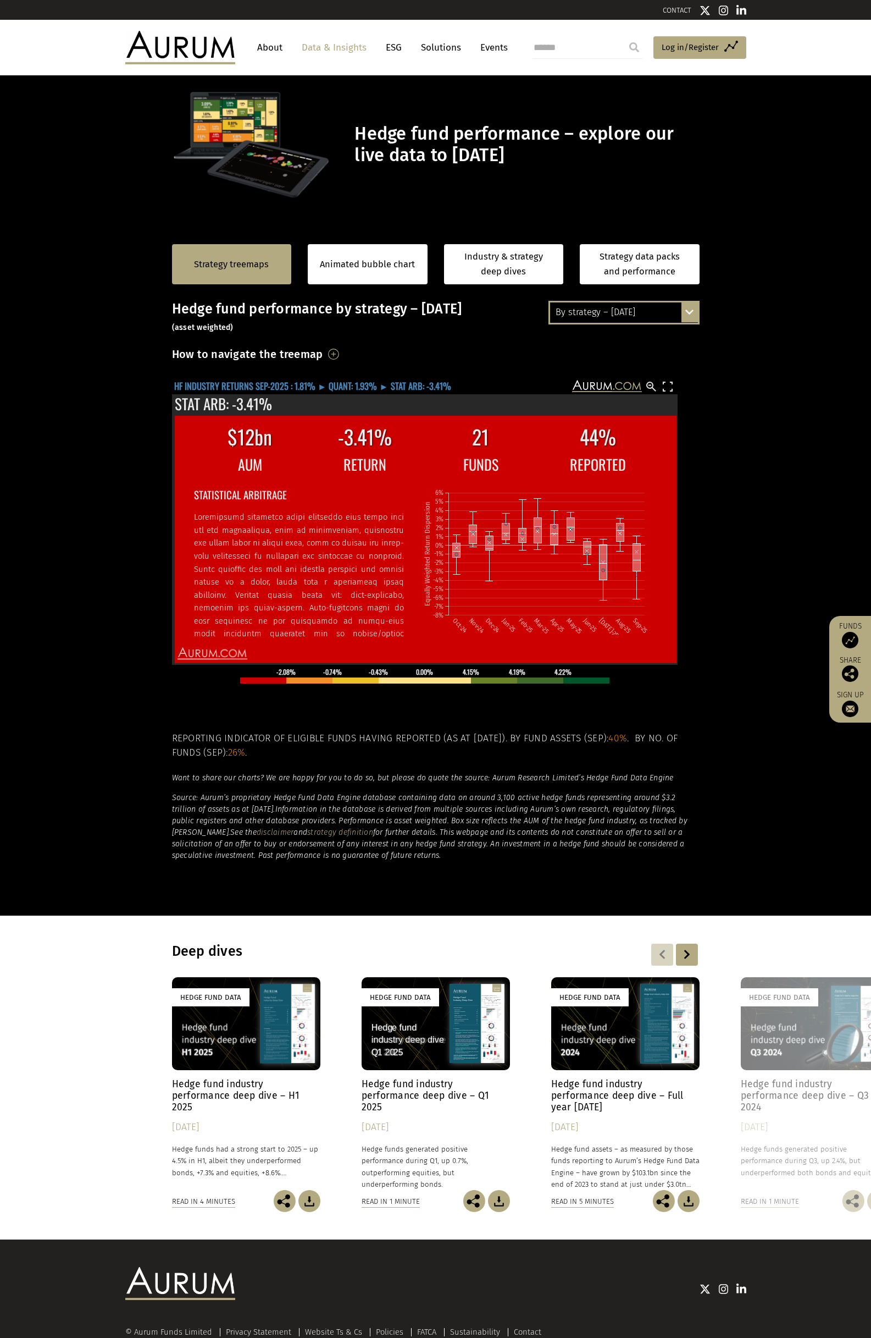
click at [249, 379] on text "HF INDUSTRY RETURNS SEP-2025 : 1.81% ► QUANT: 1.93% ► STAT ARB: -3.41%" at bounding box center [312, 386] width 277 height 14
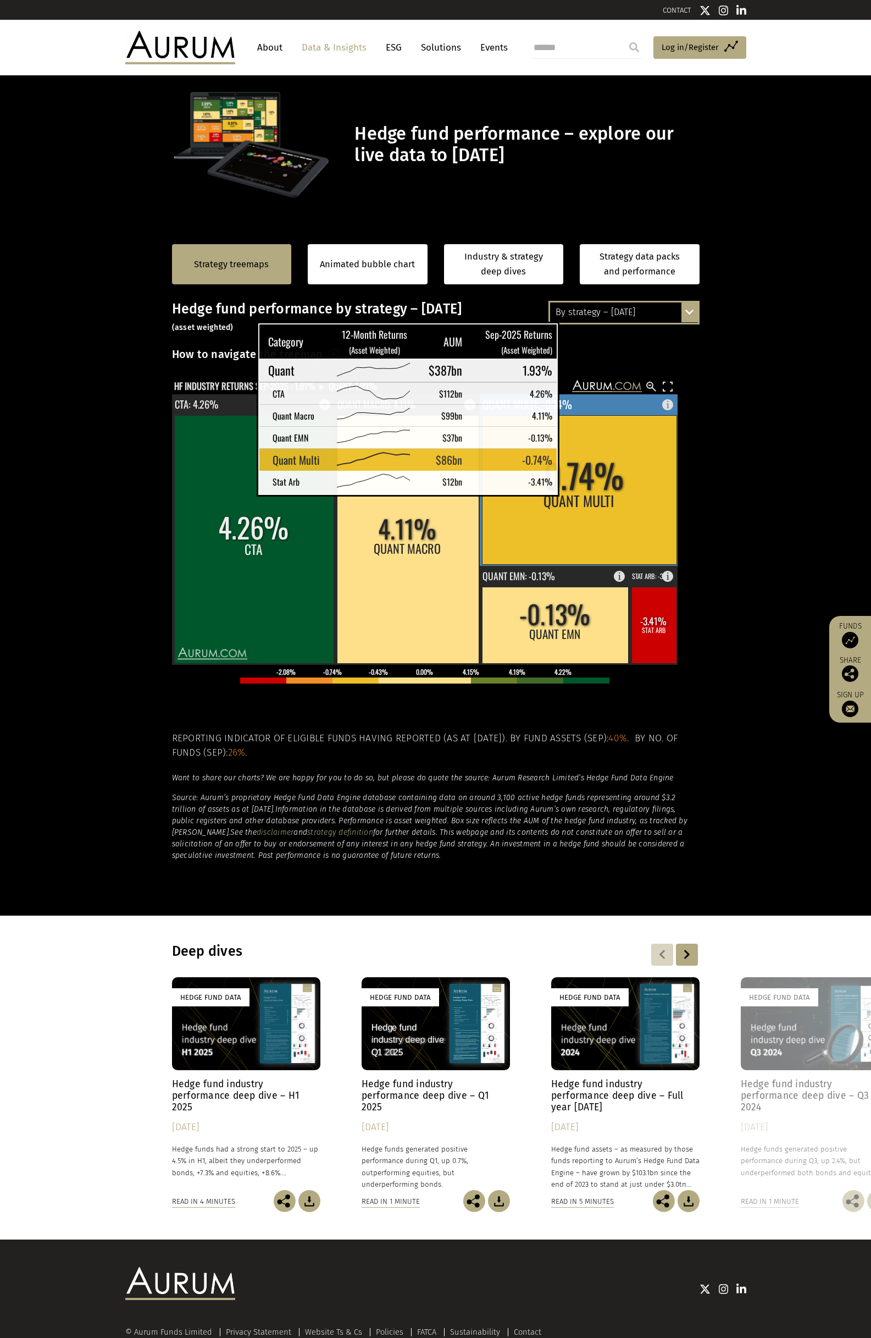
click at [576, 482] on rect at bounding box center [579, 489] width 195 height 149
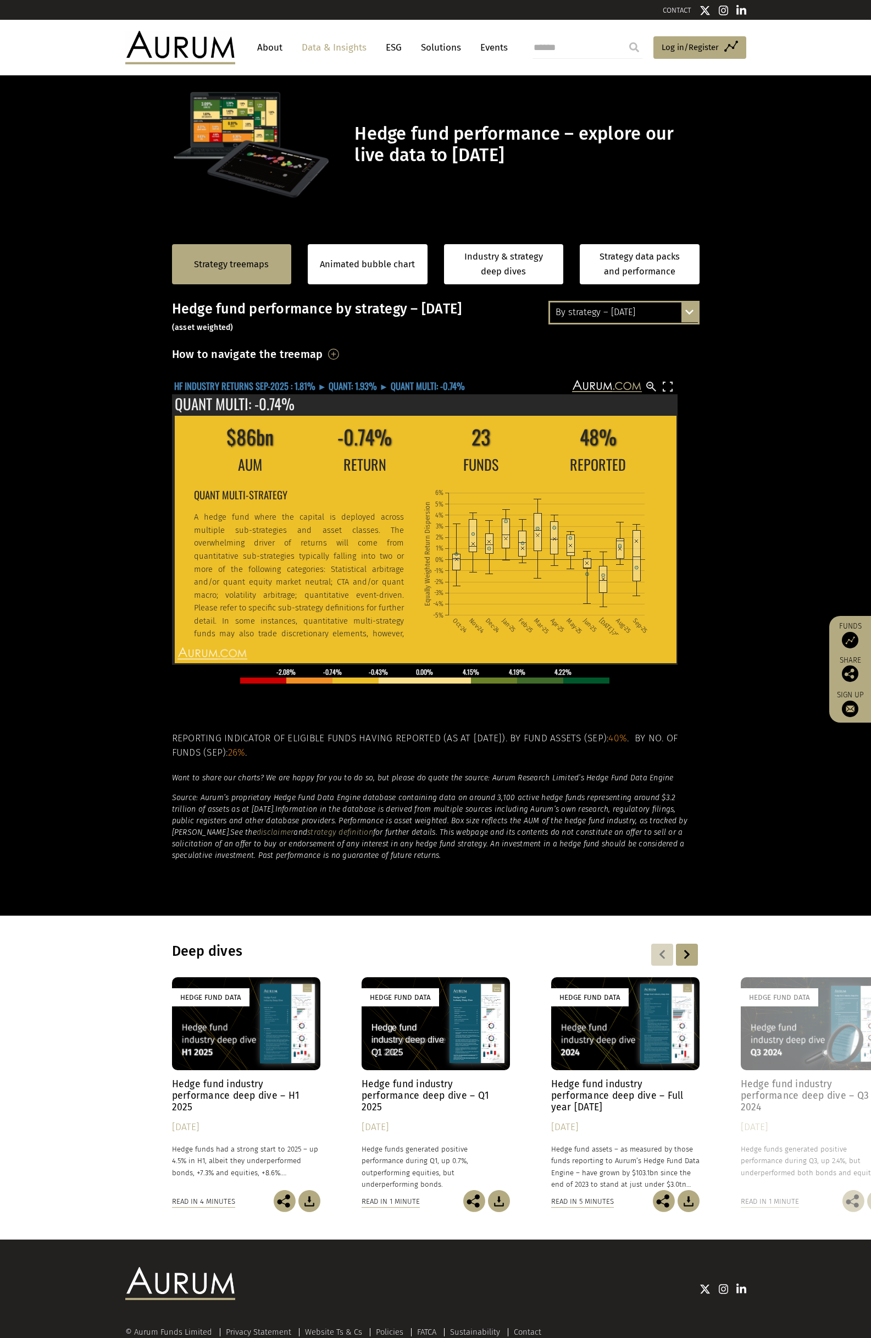
click at [373, 383] on text "HF INDUSTRY RETURNS SEP-2025 : 1.81% ► QUANT: 1.93% ► QUANT MULTI: -0.74%" at bounding box center [319, 386] width 291 height 14
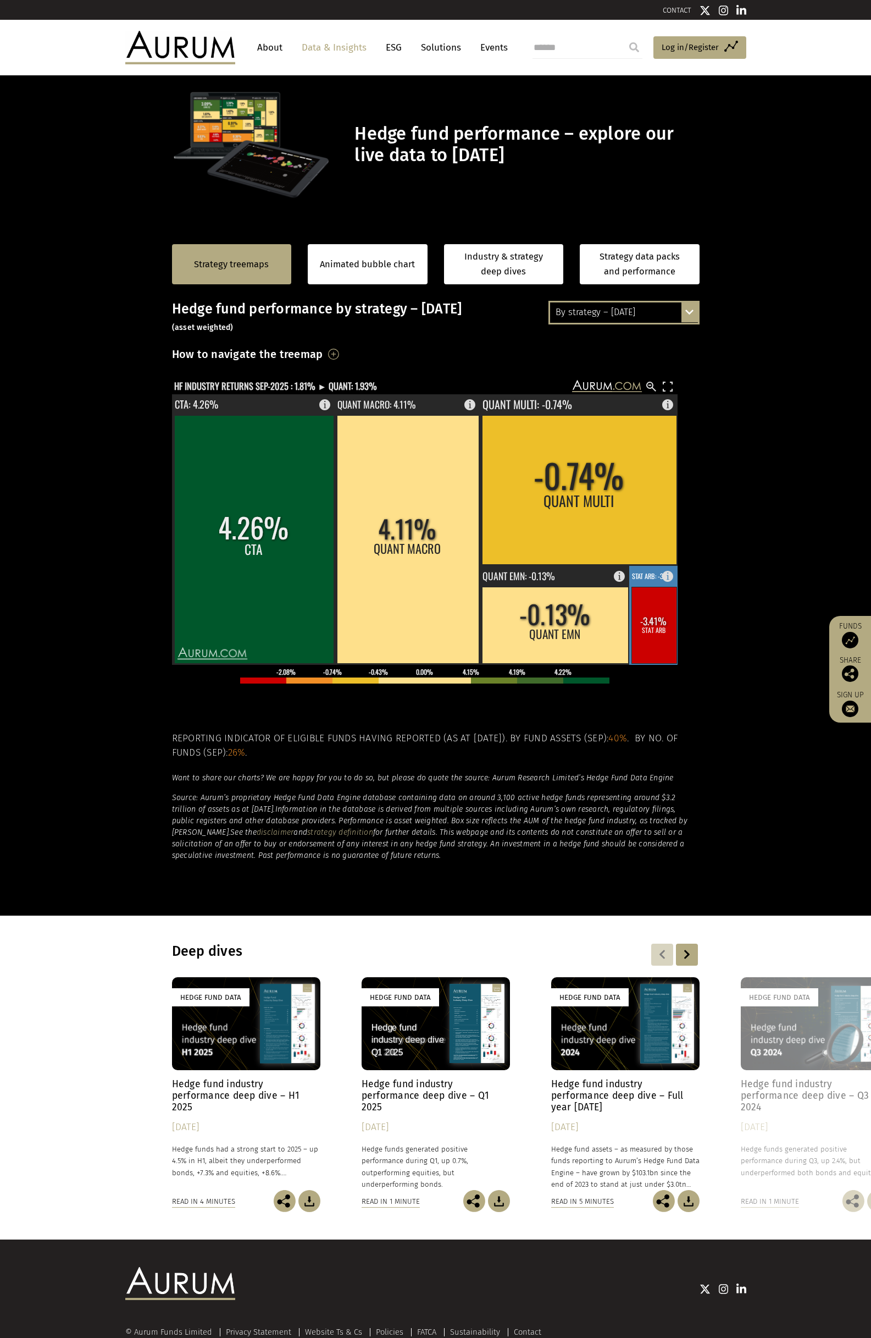
click at [647, 630] on rect at bounding box center [654, 625] width 45 height 76
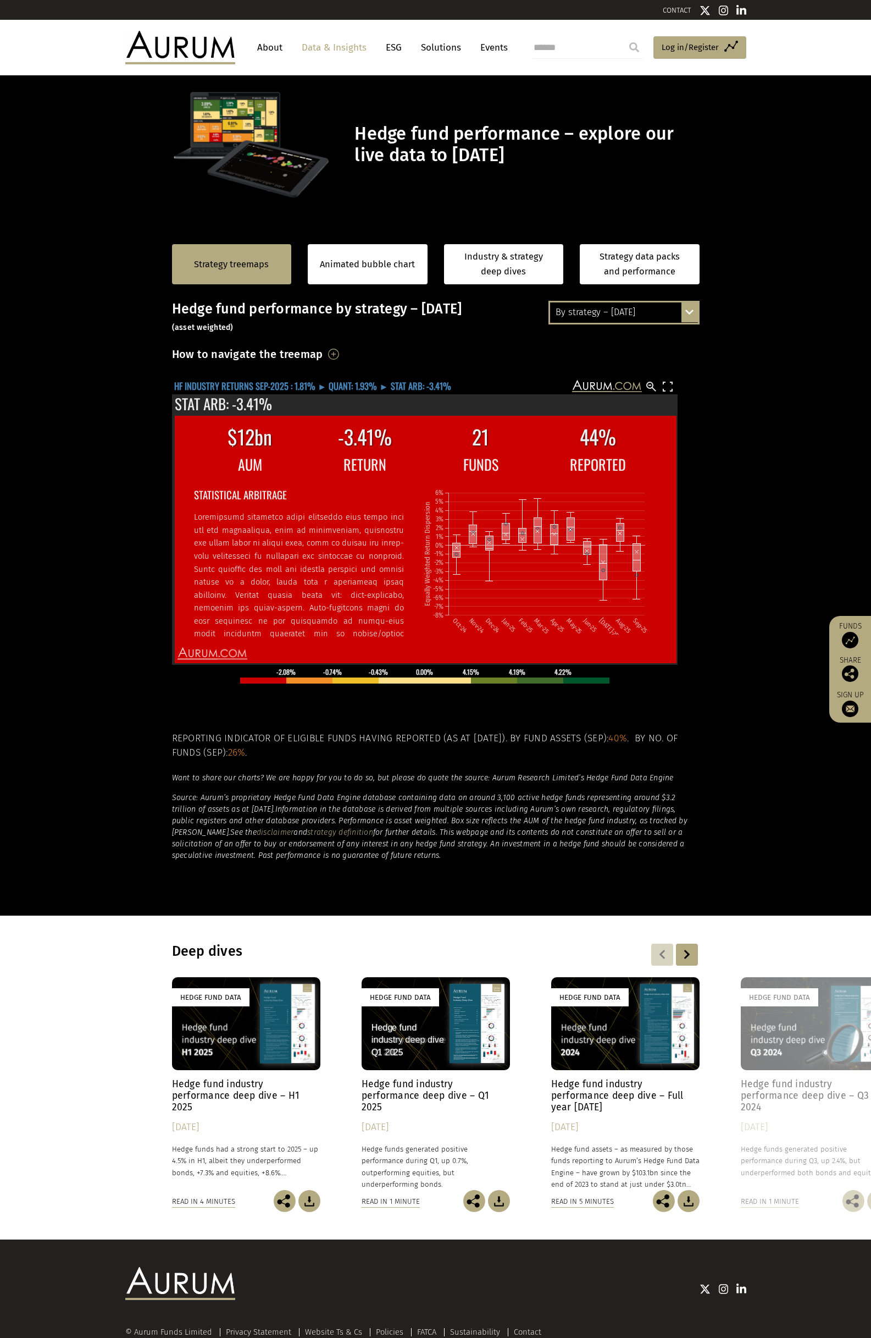
click at [345, 384] on text "HF INDUSTRY RETURNS SEP-2025 : 1.81% ► QUANT: 1.93% ► STAT ARB: -3.41%" at bounding box center [312, 386] width 277 height 14
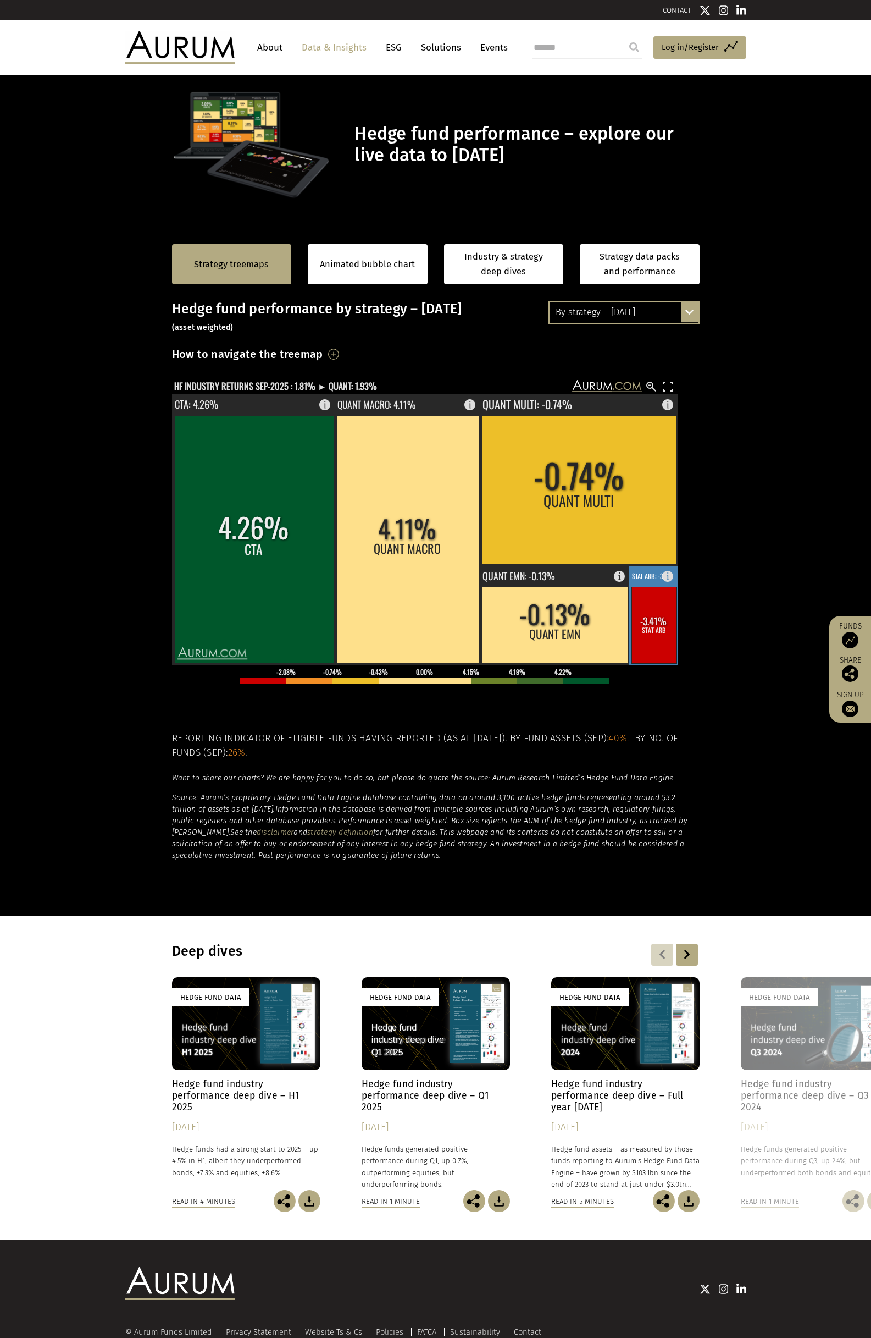
click at [660, 652] on rect at bounding box center [654, 625] width 45 height 76
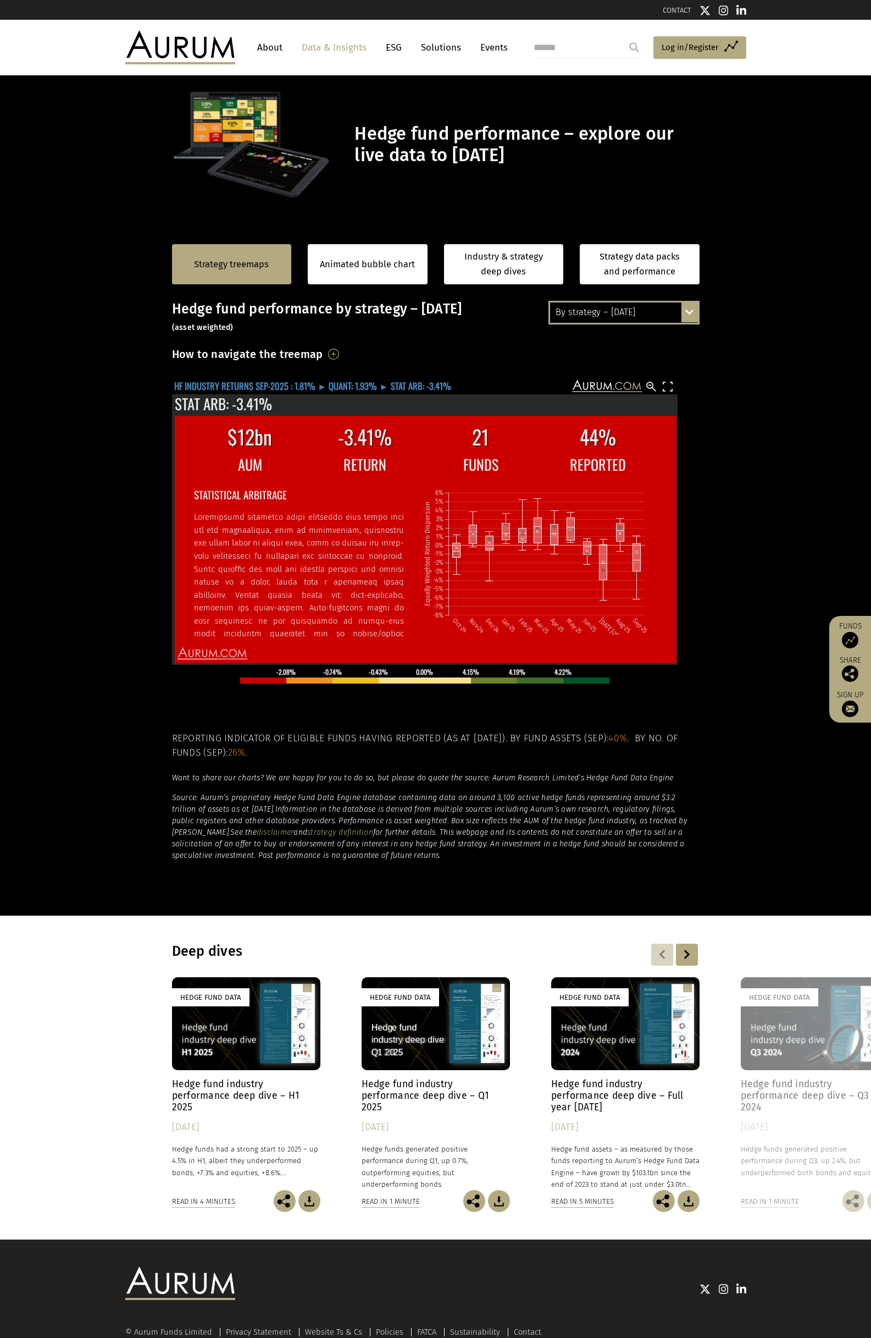
click at [405, 379] on text "HF INDUSTRY RETURNS SEP-2025 : 1.81% ► QUANT: 1.93% ► STAT ARB: -3.41%" at bounding box center [312, 386] width 277 height 14
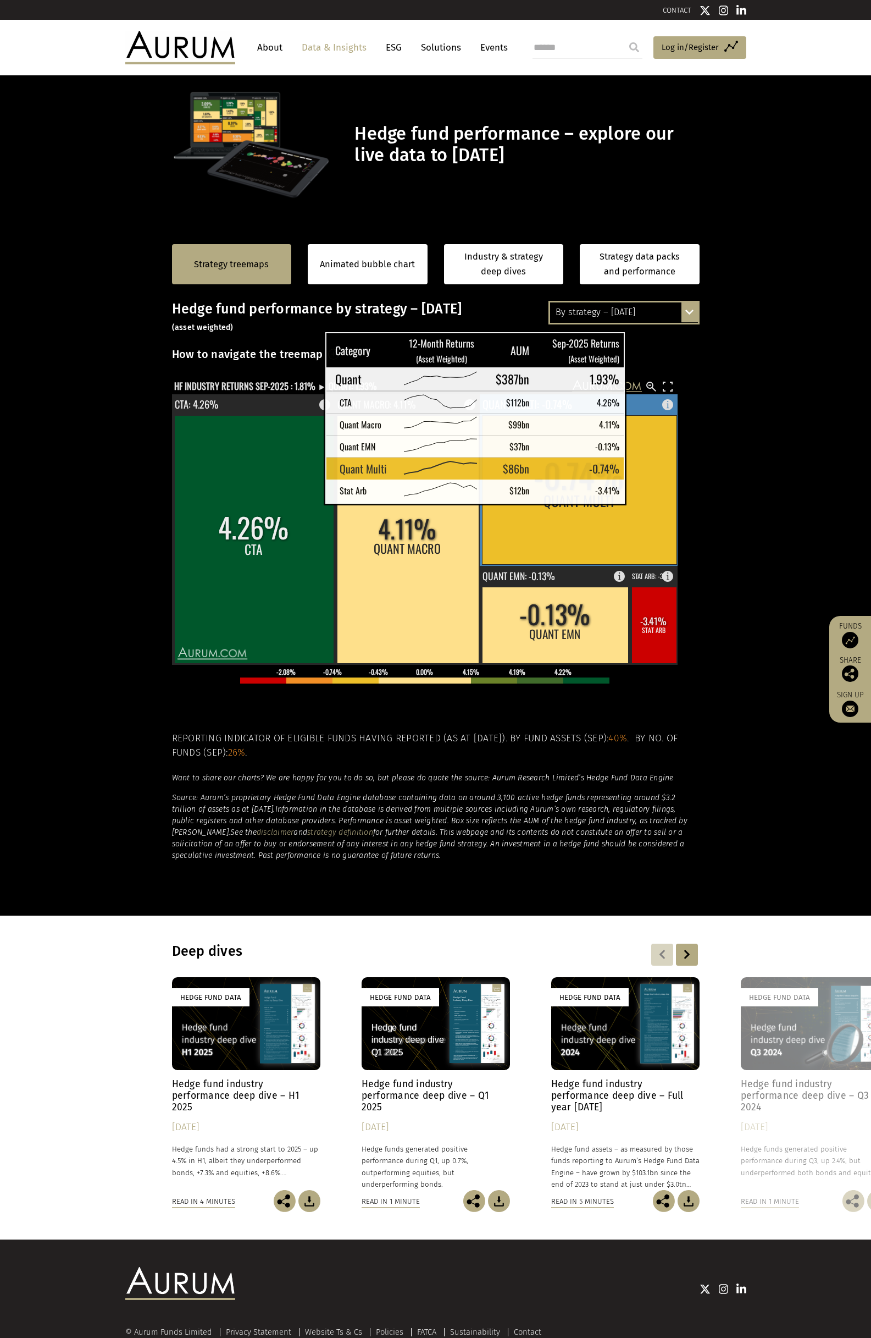
click at [643, 491] on rect at bounding box center [579, 489] width 195 height 149
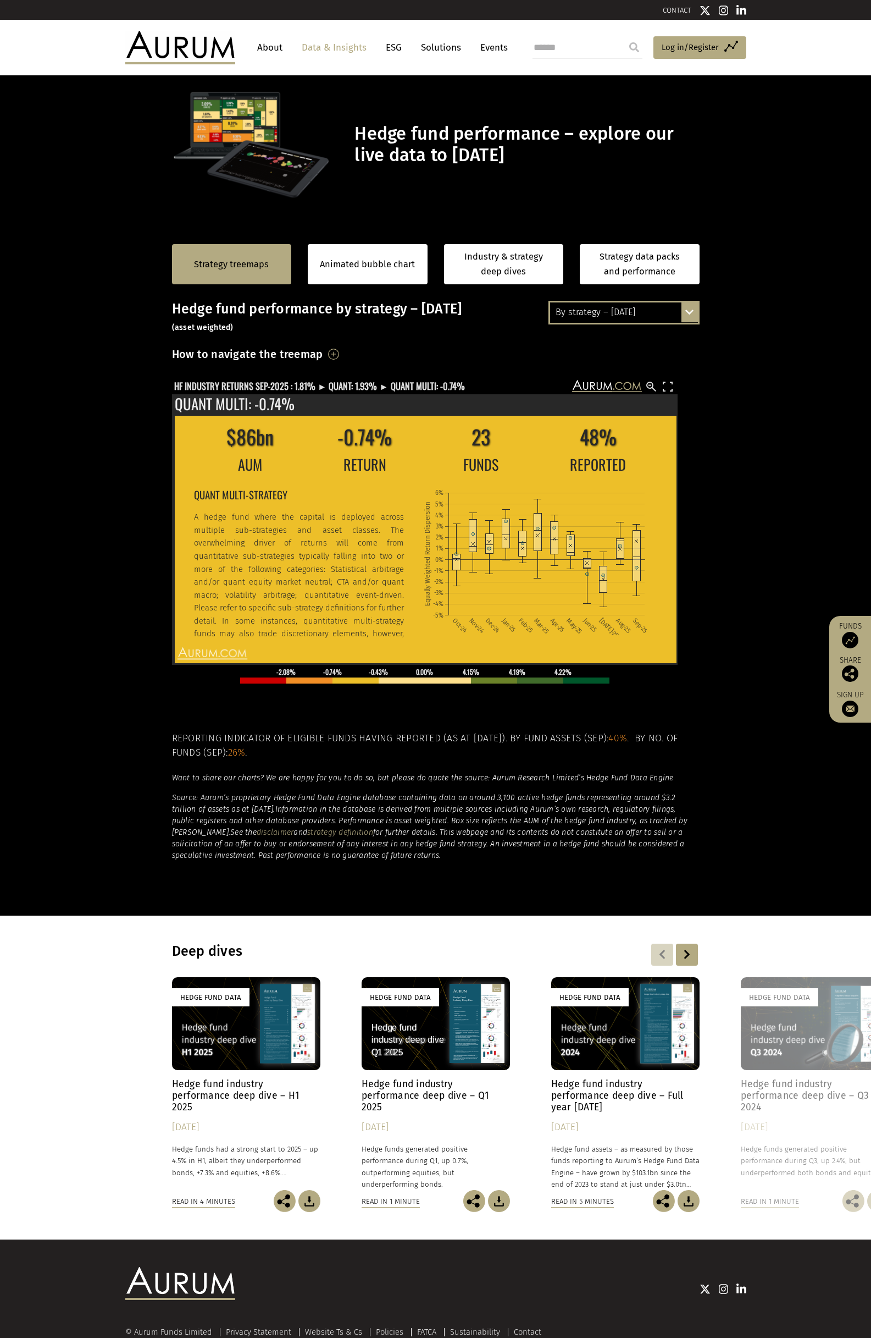
click at [638, 323] on div "By strategy – September 2025 By strategy – September 2025 By strategy – year to…" at bounding box center [624, 312] width 151 height 23
click at [636, 352] on div "By strategy – year to date" at bounding box center [624, 353] width 148 height 20
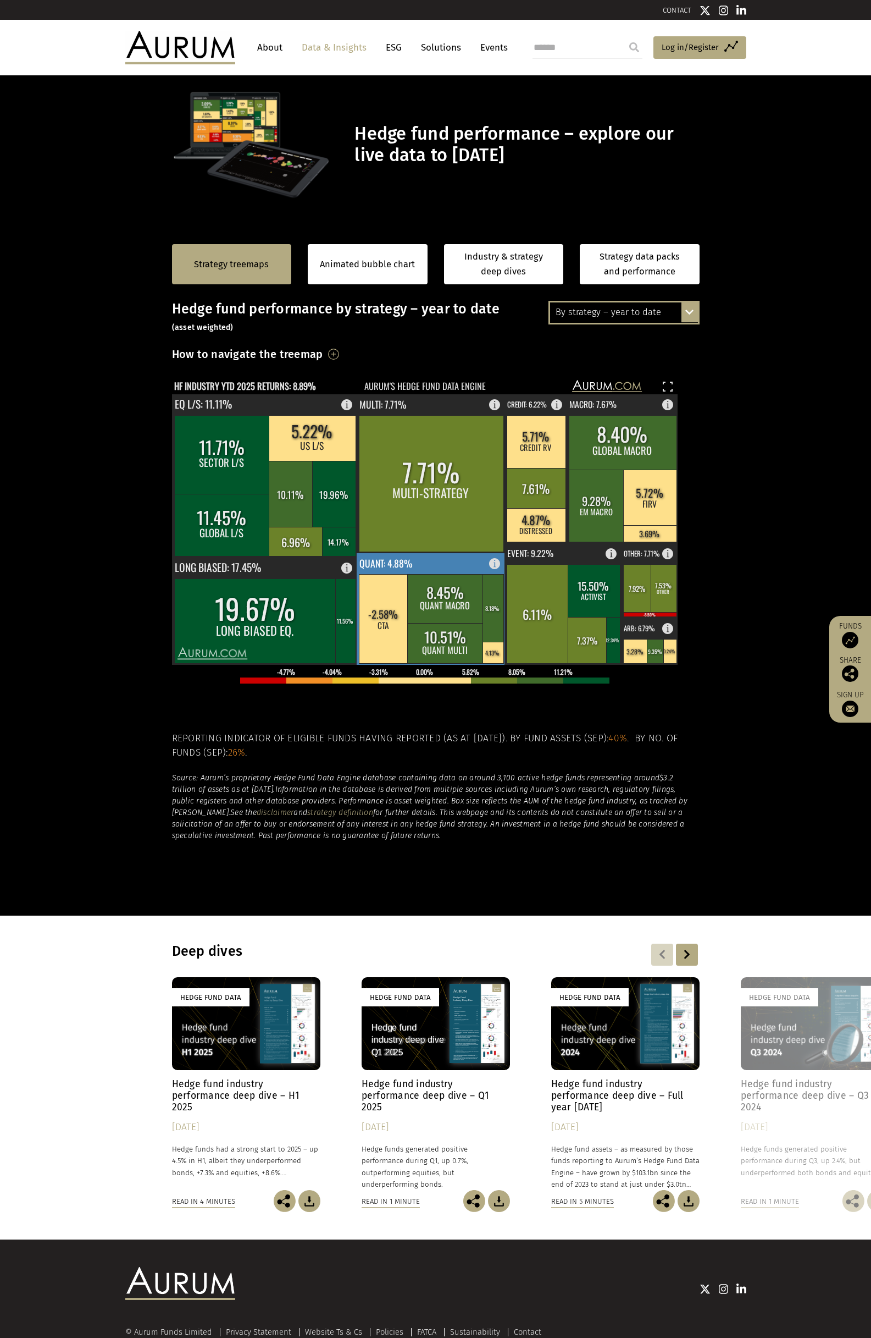
click at [492, 653] on rect at bounding box center [493, 652] width 21 height 21
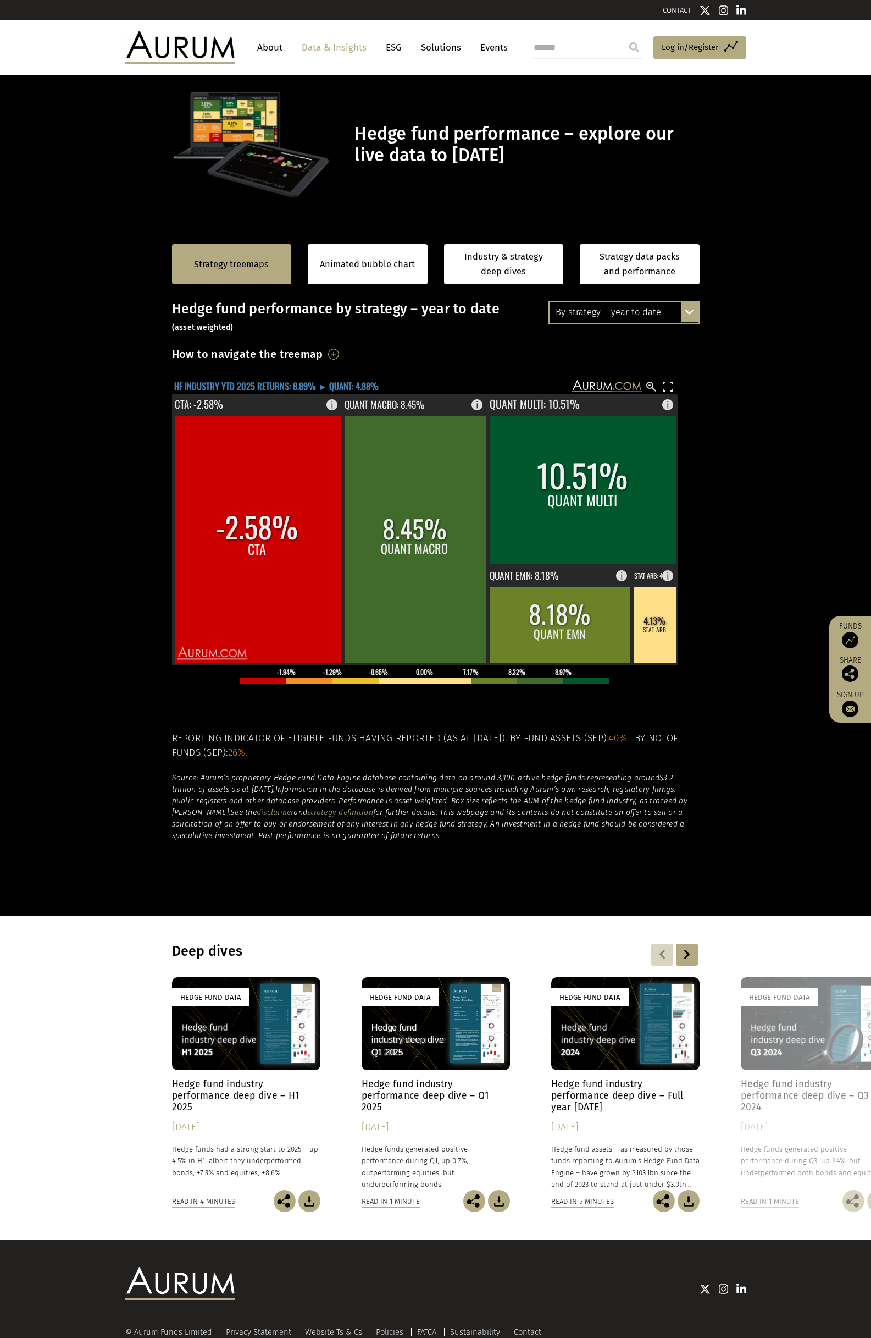
click at [351, 382] on text "HF INDUSTRY YTD 2025 RETURNS: 8.89% ► QUANT: 4.88%" at bounding box center [276, 386] width 205 height 14
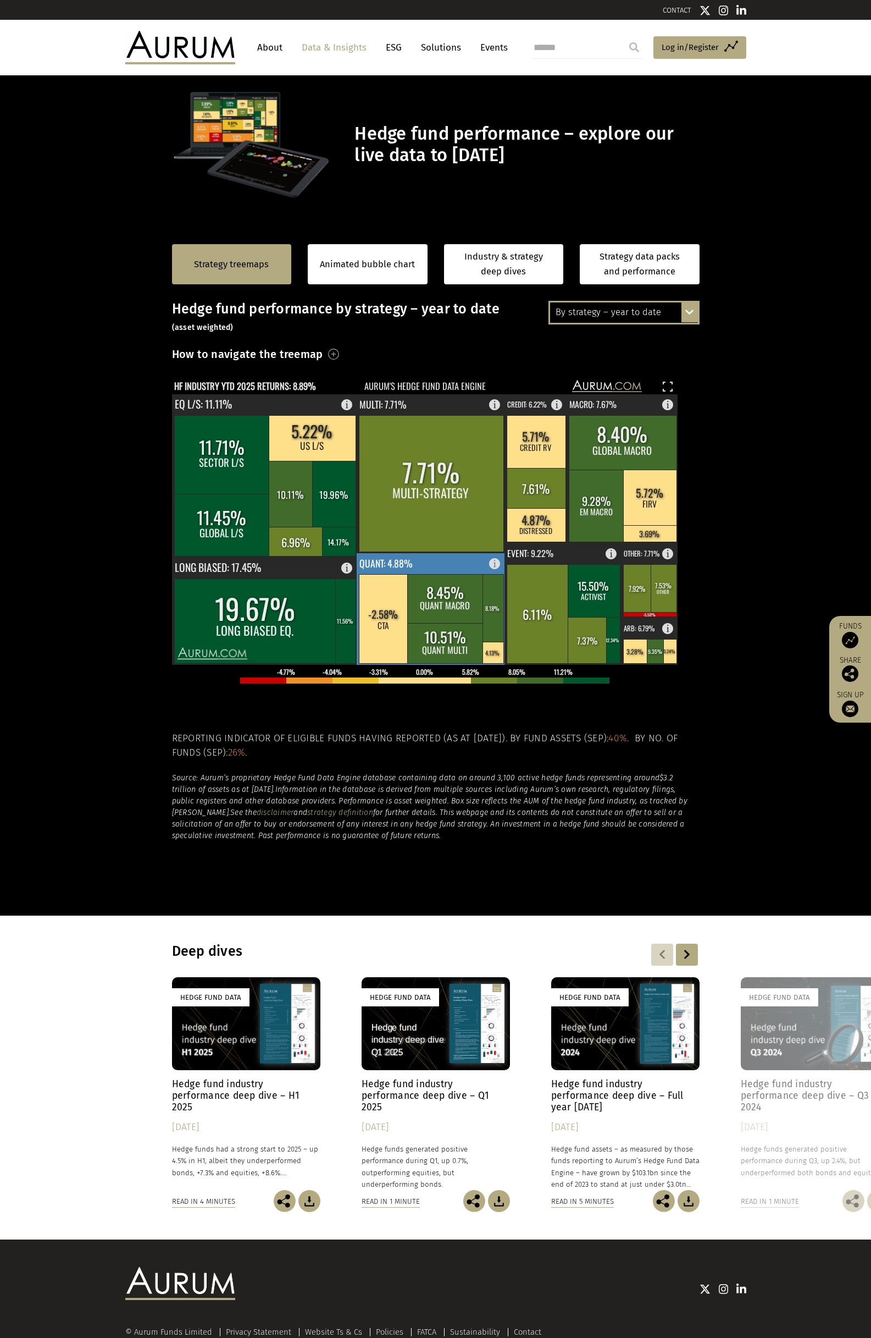
click at [456, 597] on rect at bounding box center [445, 598] width 76 height 49
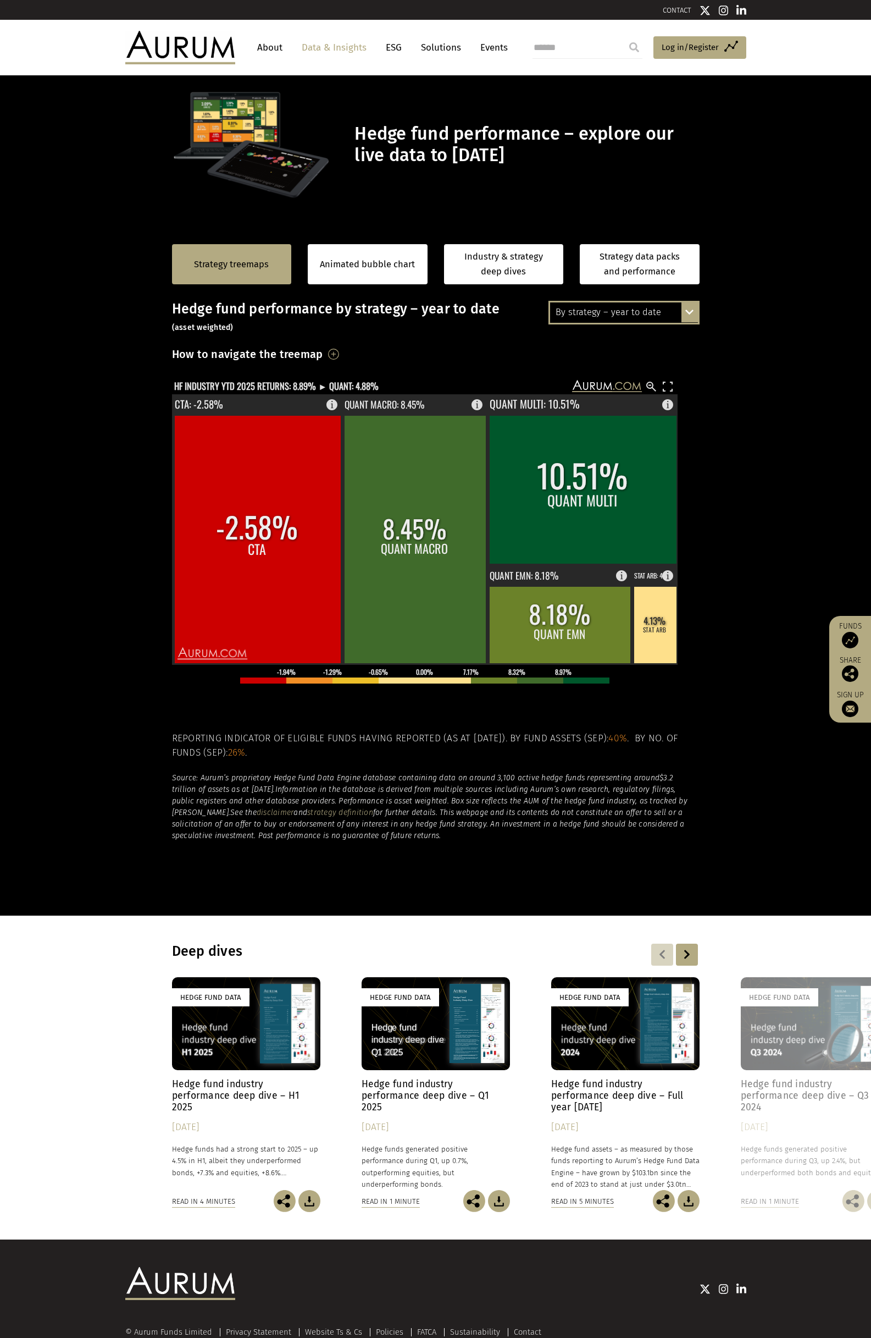
click at [82, 626] on section "Strategy treemaps Animated bubble chart Industry & strategy deep dives Strategy…" at bounding box center [435, 571] width 871 height 687
click at [290, 377] on div "Hedge fund performance by strategy – year to date (asset weighted) How to navig…" at bounding box center [436, 570] width 528 height 539
click at [320, 387] on text "HF INDUSTRY YTD 2025 RETURNS: 8.89% ► QUANT: 4.88%" at bounding box center [276, 386] width 205 height 14
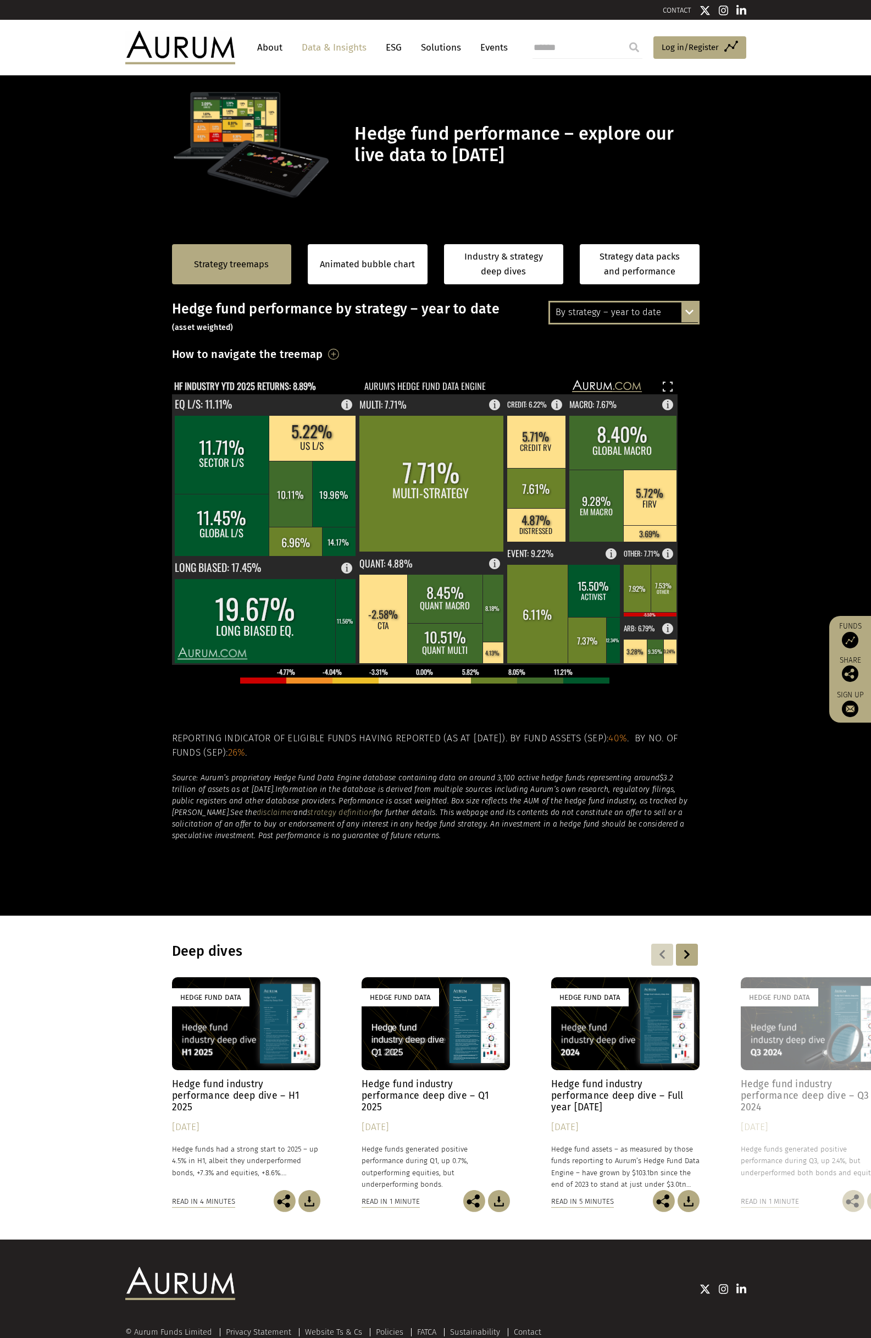
click at [638, 315] on div "By strategy – year to date" at bounding box center [624, 312] width 148 height 20
click at [616, 333] on div "By strategy – [DATE]" at bounding box center [624, 333] width 148 height 20
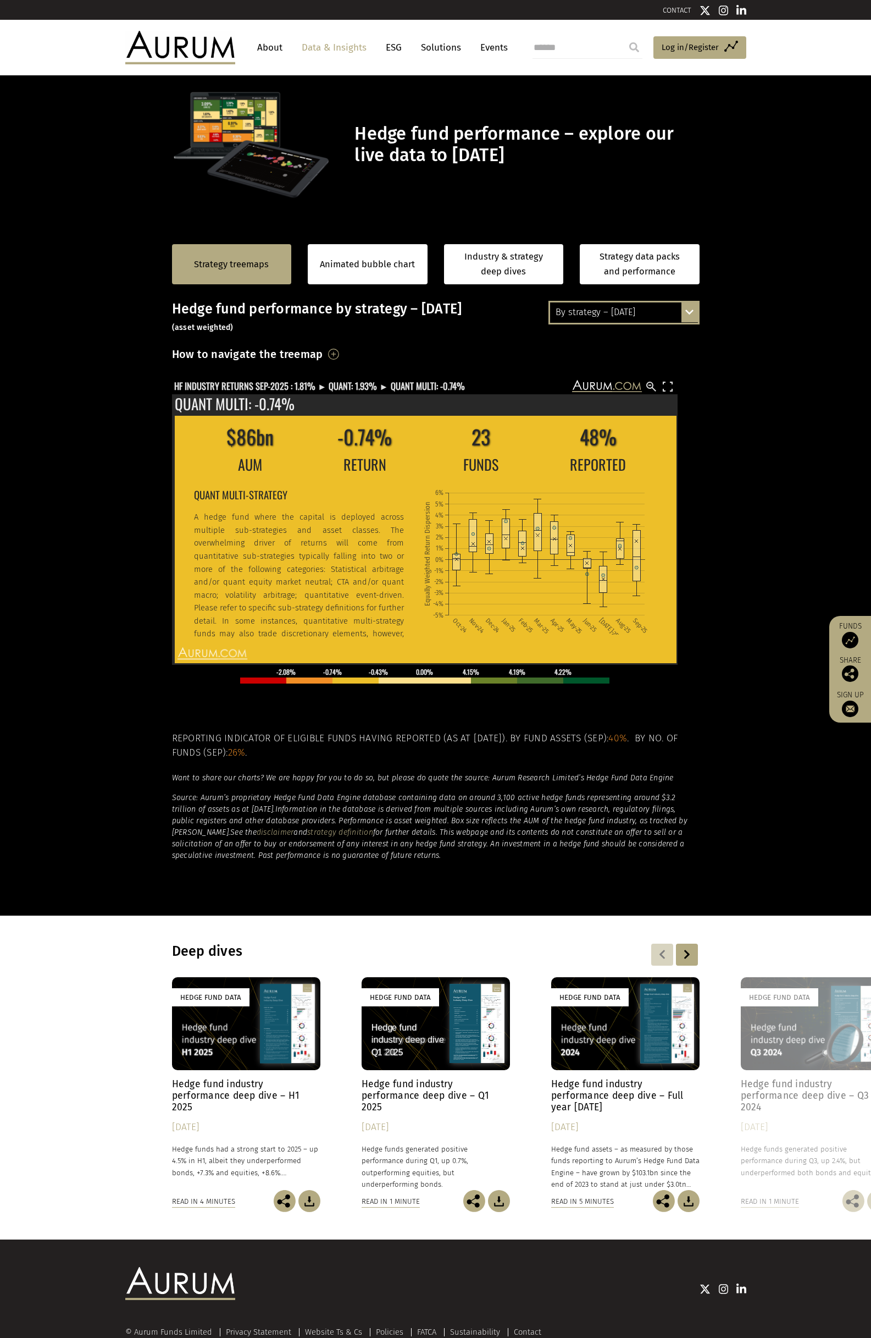
click at [124, 381] on section "Strategy treemaps Animated bubble chart Industry & strategy deep dives Strategy…" at bounding box center [435, 571] width 871 height 687
click at [259, 264] on link "Strategy treemaps" at bounding box center [231, 264] width 75 height 14
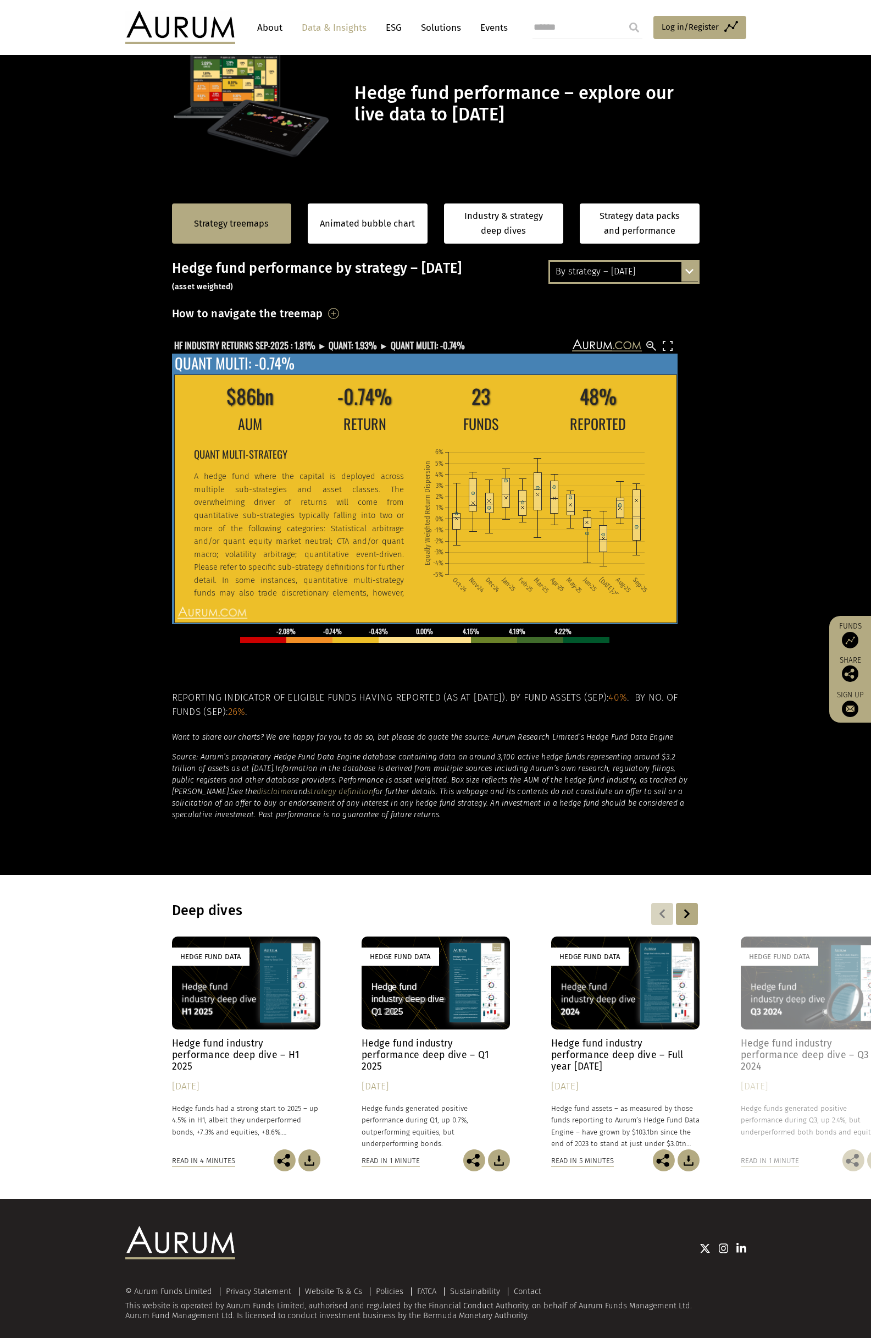
scroll to position [51, 0]
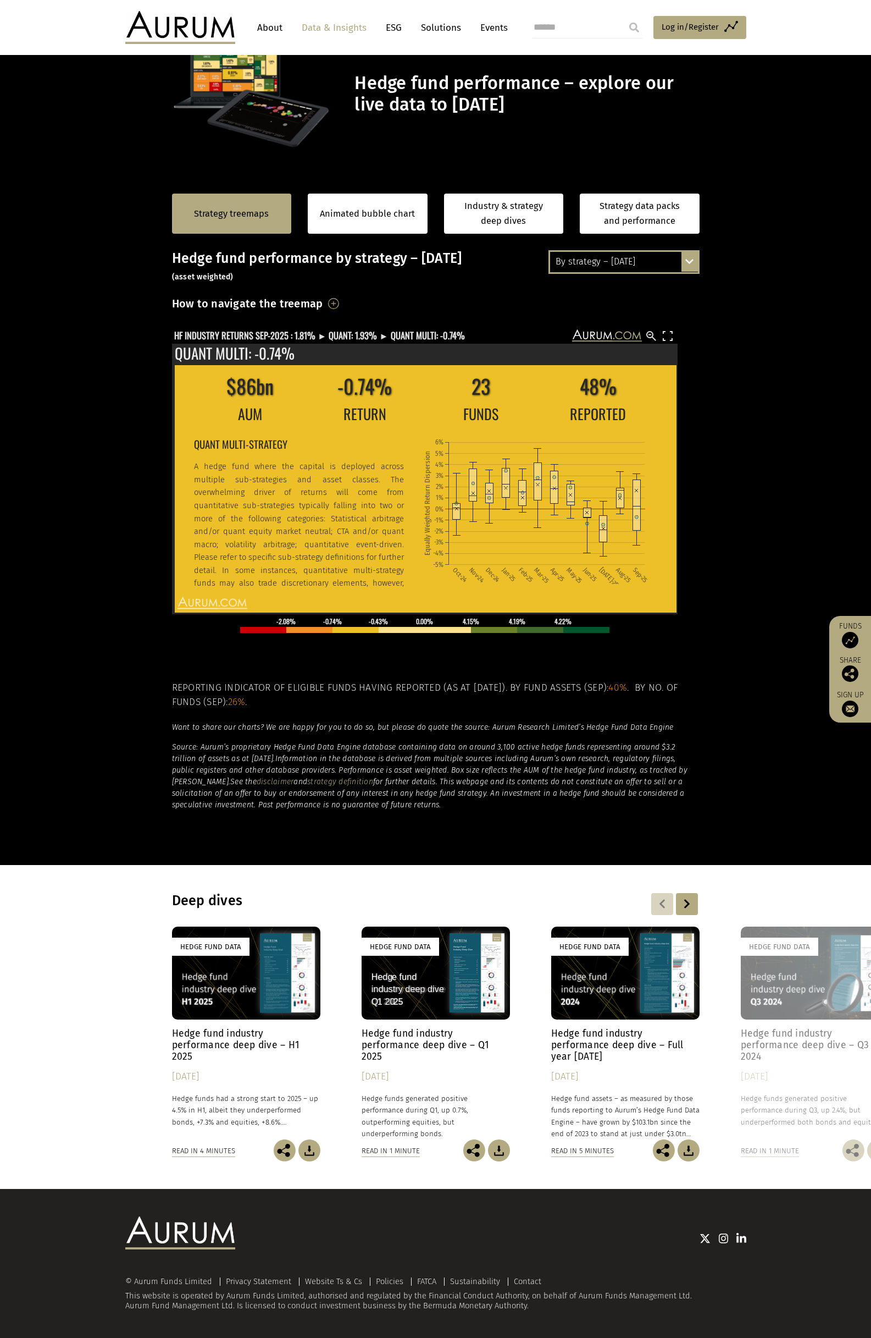
click at [275, 334] on text "HF INDUSTRY RETURNS SEP-2025 : 1.81% ► QUANT: 1.93% ► QUANT MULTI: -0.74%" at bounding box center [319, 335] width 291 height 14
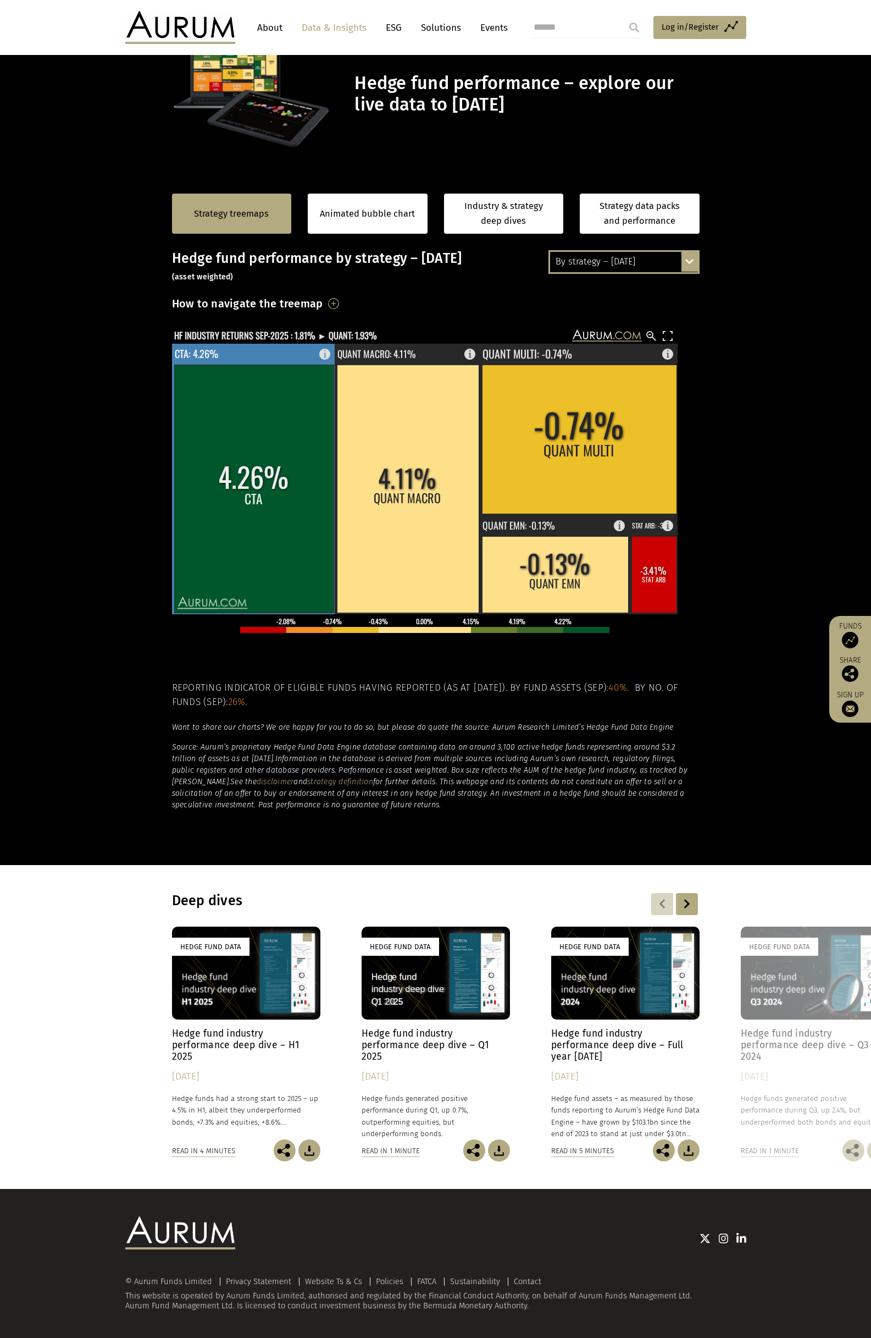
scroll to position [51, 0]
click at [254, 324] on div "Hedge fund performance by strategy – September 2025 (asset weighted) How to nav…" at bounding box center [436, 529] width 528 height 559
click at [254, 329] on text "HF INDUSTRY RETURNS SEP-2025 : 1.81% ► QUANT: 1.93%" at bounding box center [275, 335] width 203 height 14
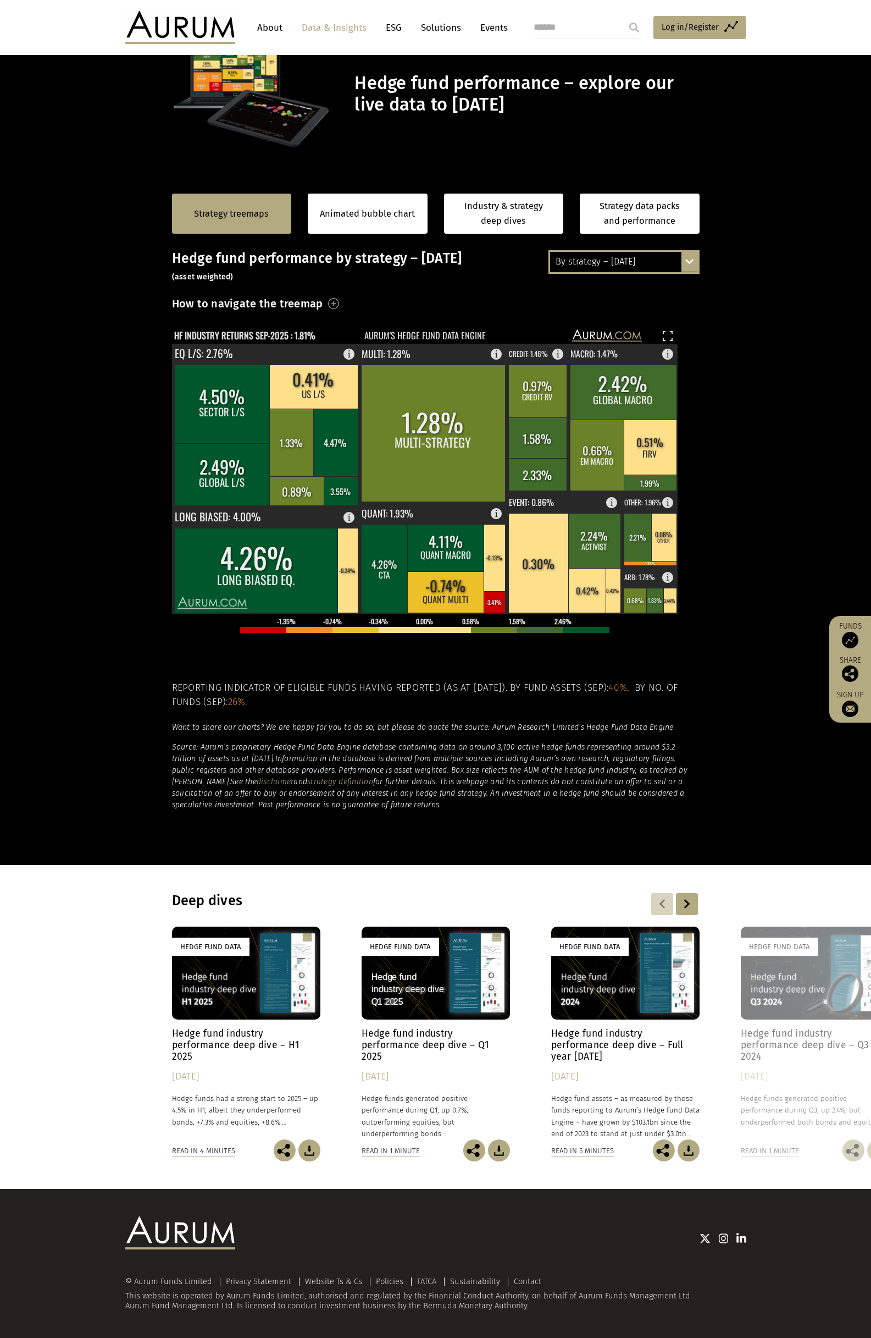
click at [99, 493] on section "Strategy treemaps Animated bubble chart Industry & strategy deep dives Strategy…" at bounding box center [435, 520] width 871 height 687
click at [322, 681] on h5 "Reporting indicator of eligible funds having reported (as at 07-Oct-2025). By f…" at bounding box center [436, 695] width 528 height 29
click at [432, 687] on h5 "Reporting indicator of eligible funds having reported (as at 07-Oct-2025). By f…" at bounding box center [436, 695] width 528 height 29
click at [371, 689] on h5 "Reporting indicator of eligible funds having reported (as at 07-Oct-2025). By f…" at bounding box center [436, 695] width 528 height 29
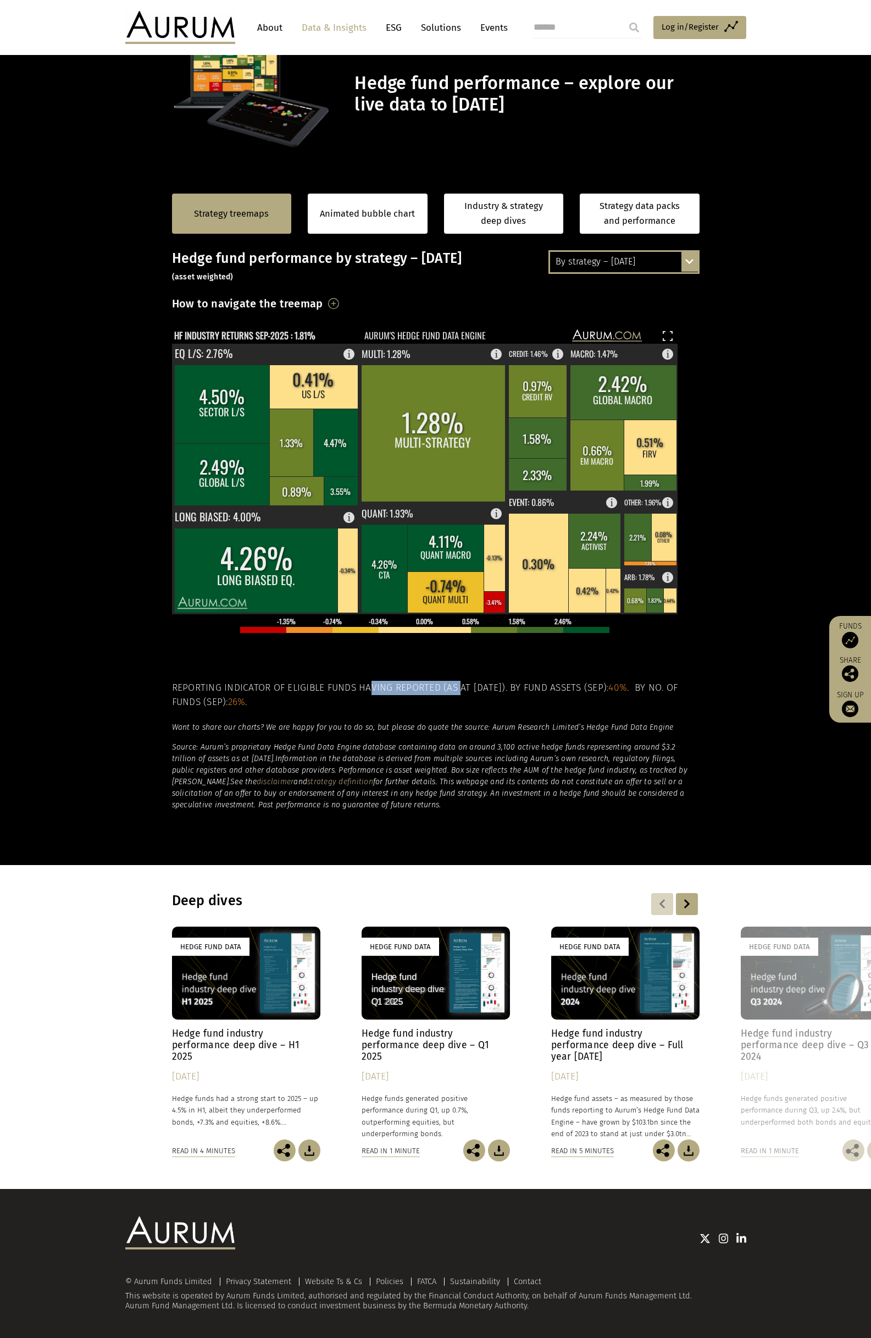
click at [371, 689] on h5 "Reporting indicator of eligible funds having reported (as at 07-Oct-2025). By f…" at bounding box center [436, 695] width 528 height 29
